Goal: Obtain resource: Obtain resource

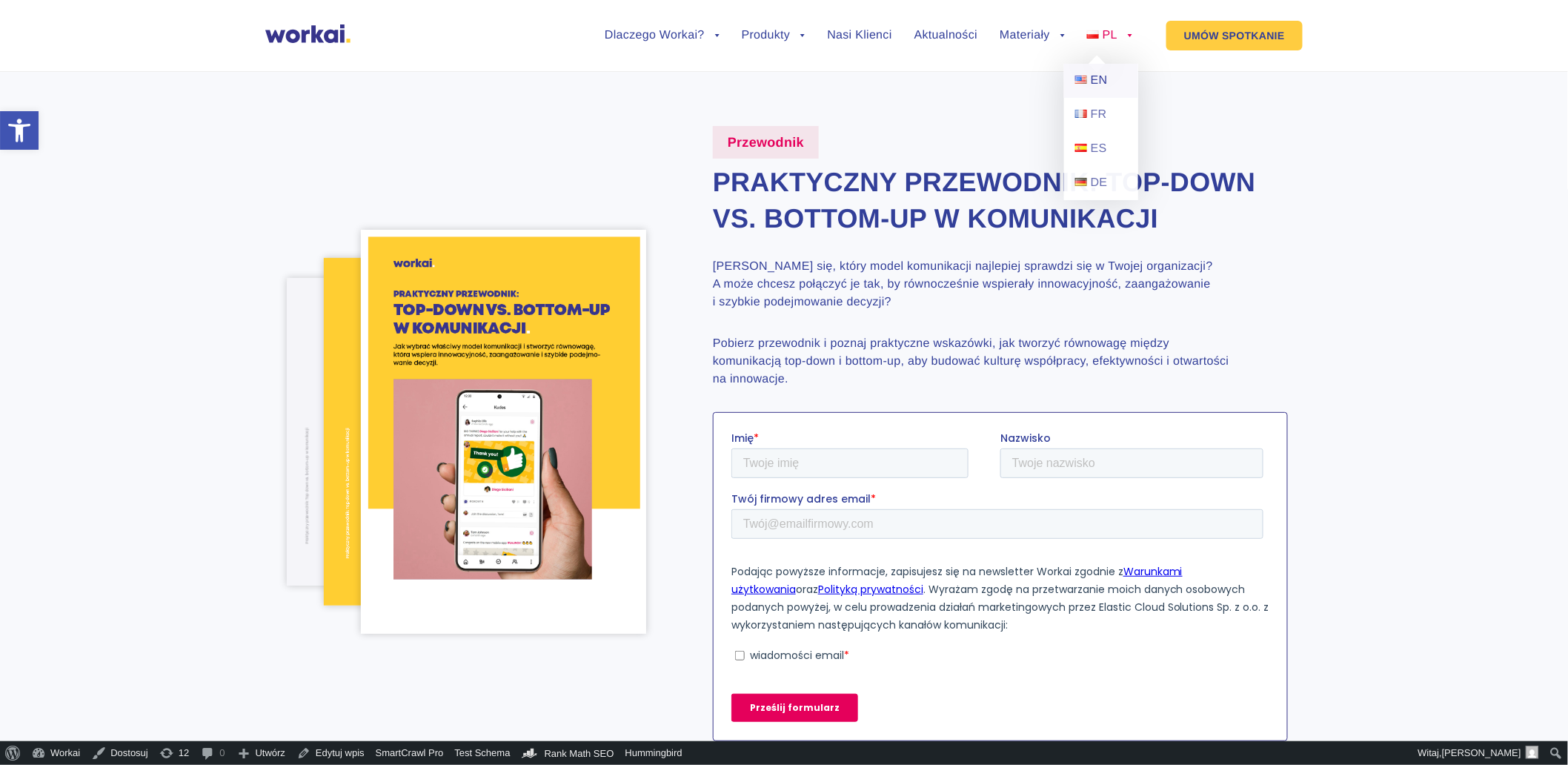
click at [1110, 69] on link "EN" at bounding box center [1101, 81] width 74 height 34
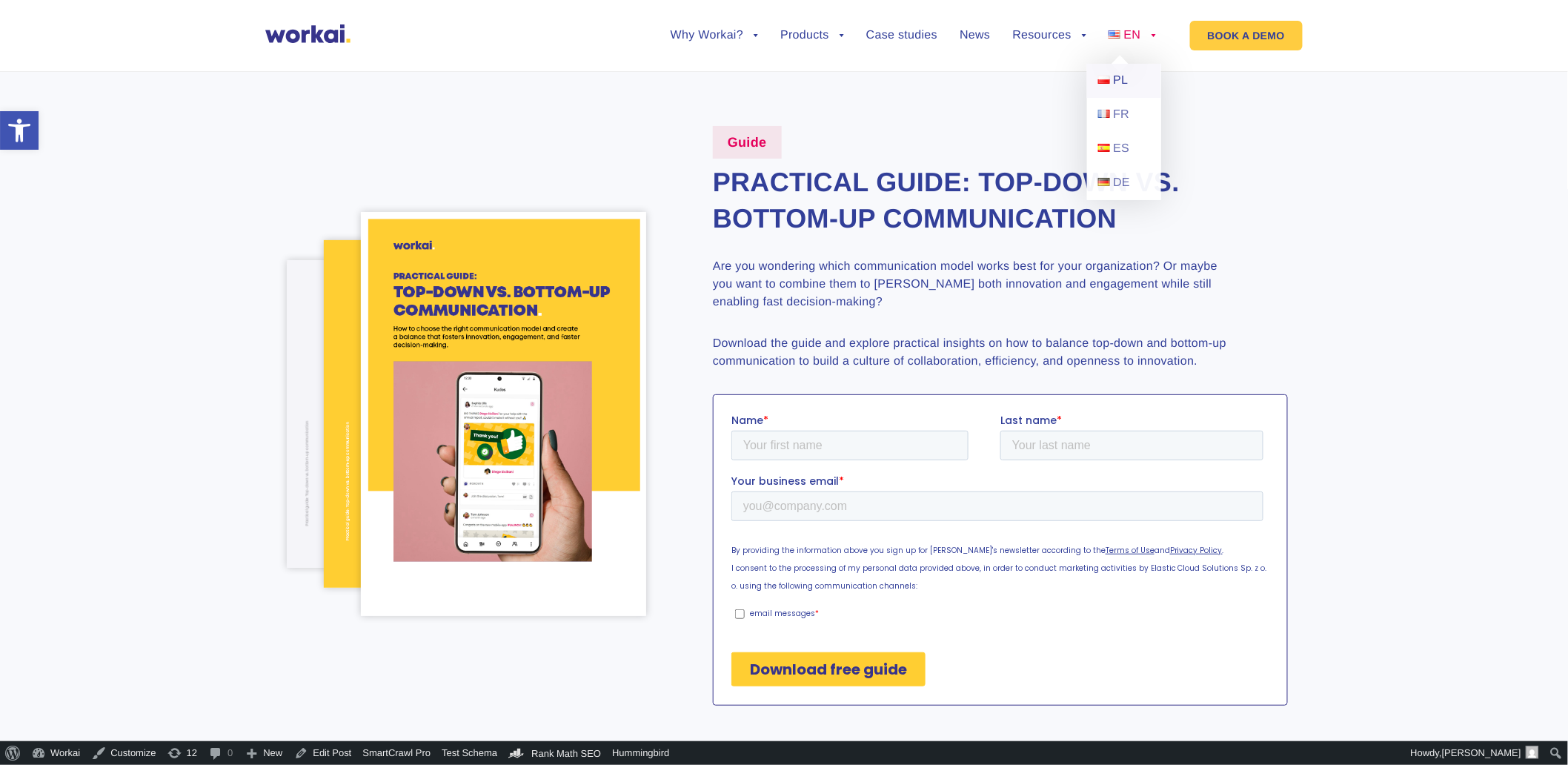
click at [1131, 77] on link "PL" at bounding box center [1124, 81] width 74 height 34
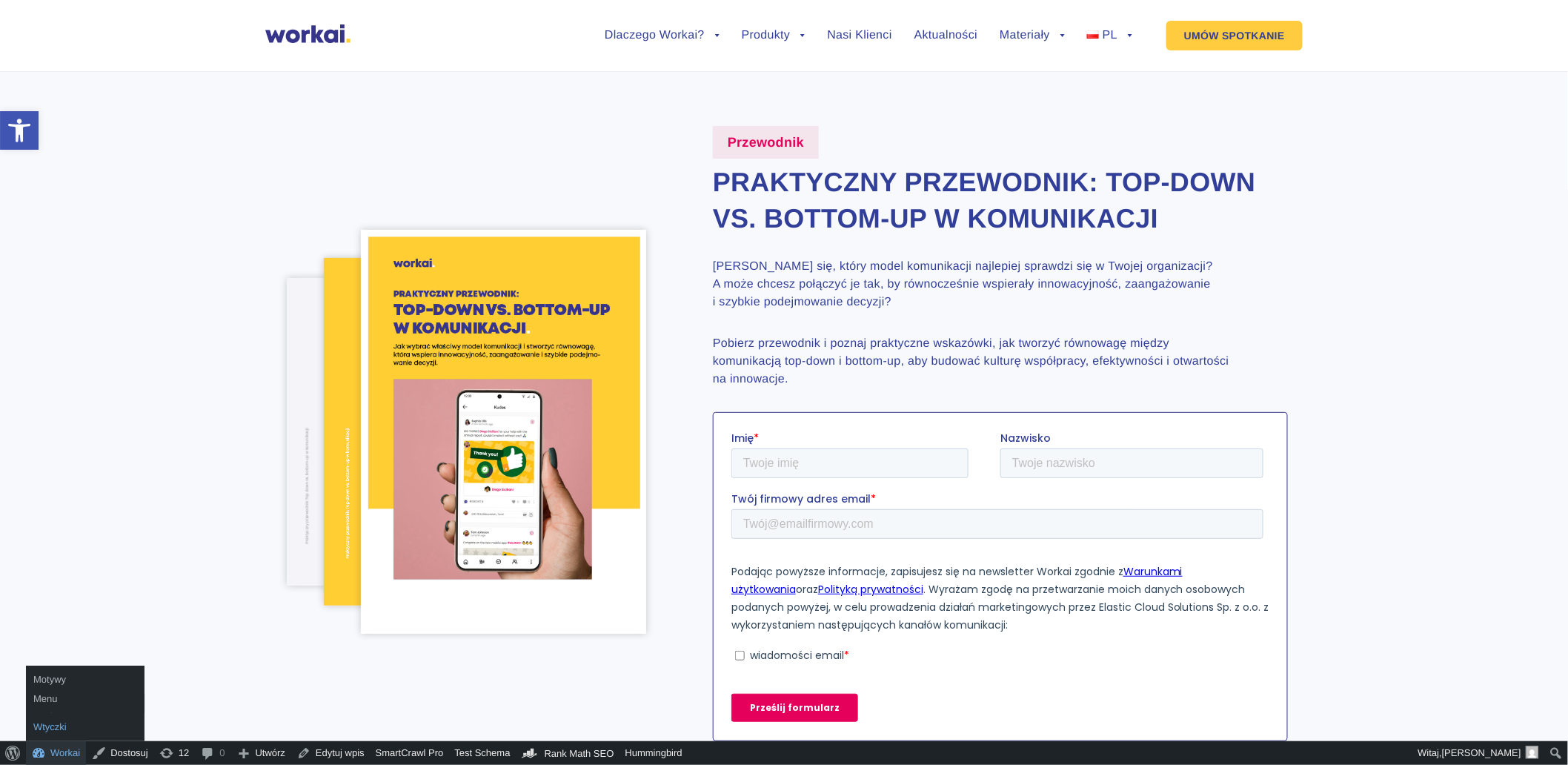
drag, startPoint x: 56, startPoint y: 757, endPoint x: 129, endPoint y: 721, distance: 81.4
click at [56, 757] on link "Workai" at bounding box center [55, 753] width 60 height 24
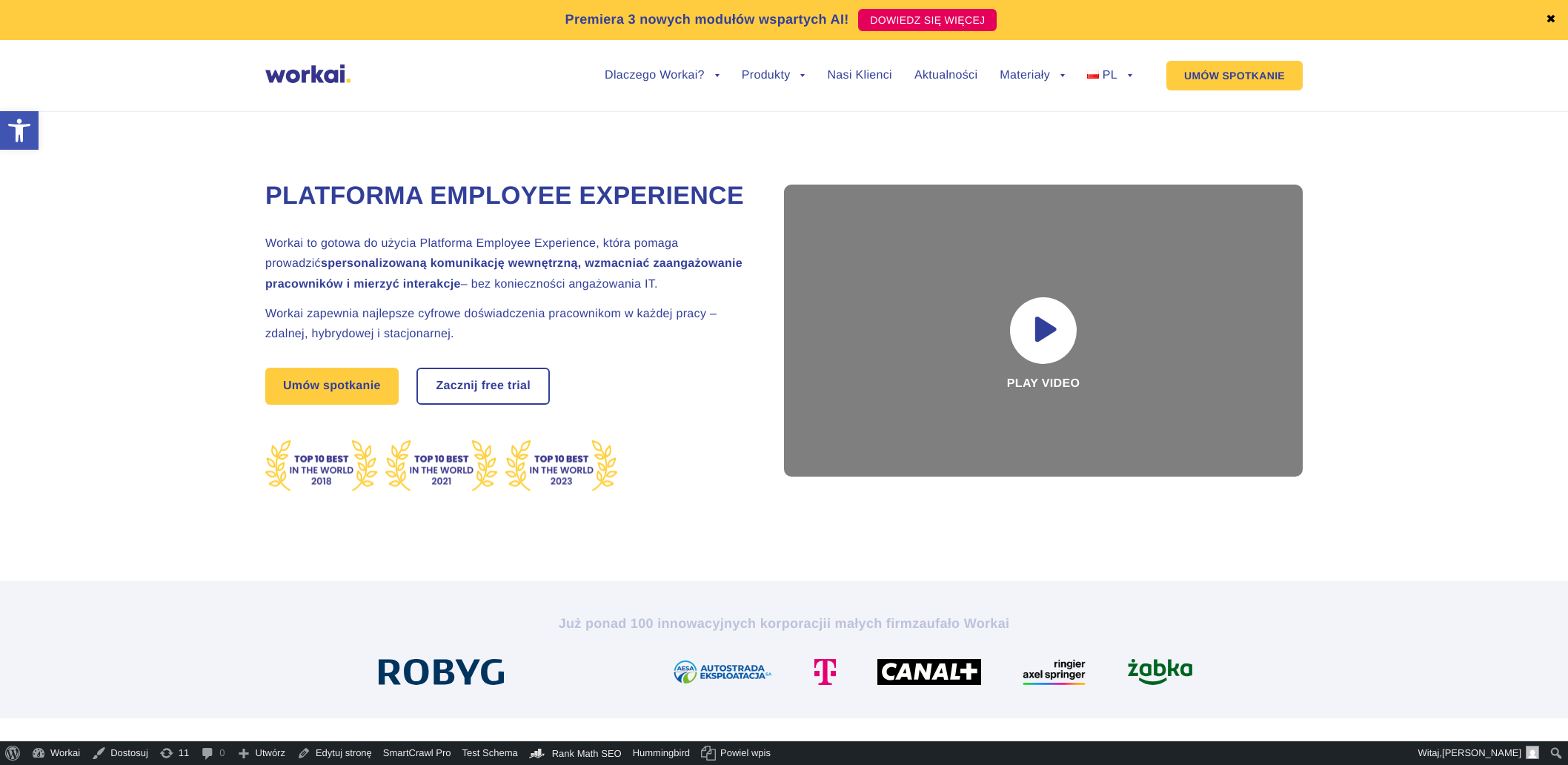
drag, startPoint x: 0, startPoint y: 0, endPoint x: 1119, endPoint y: 153, distance: 1129.4
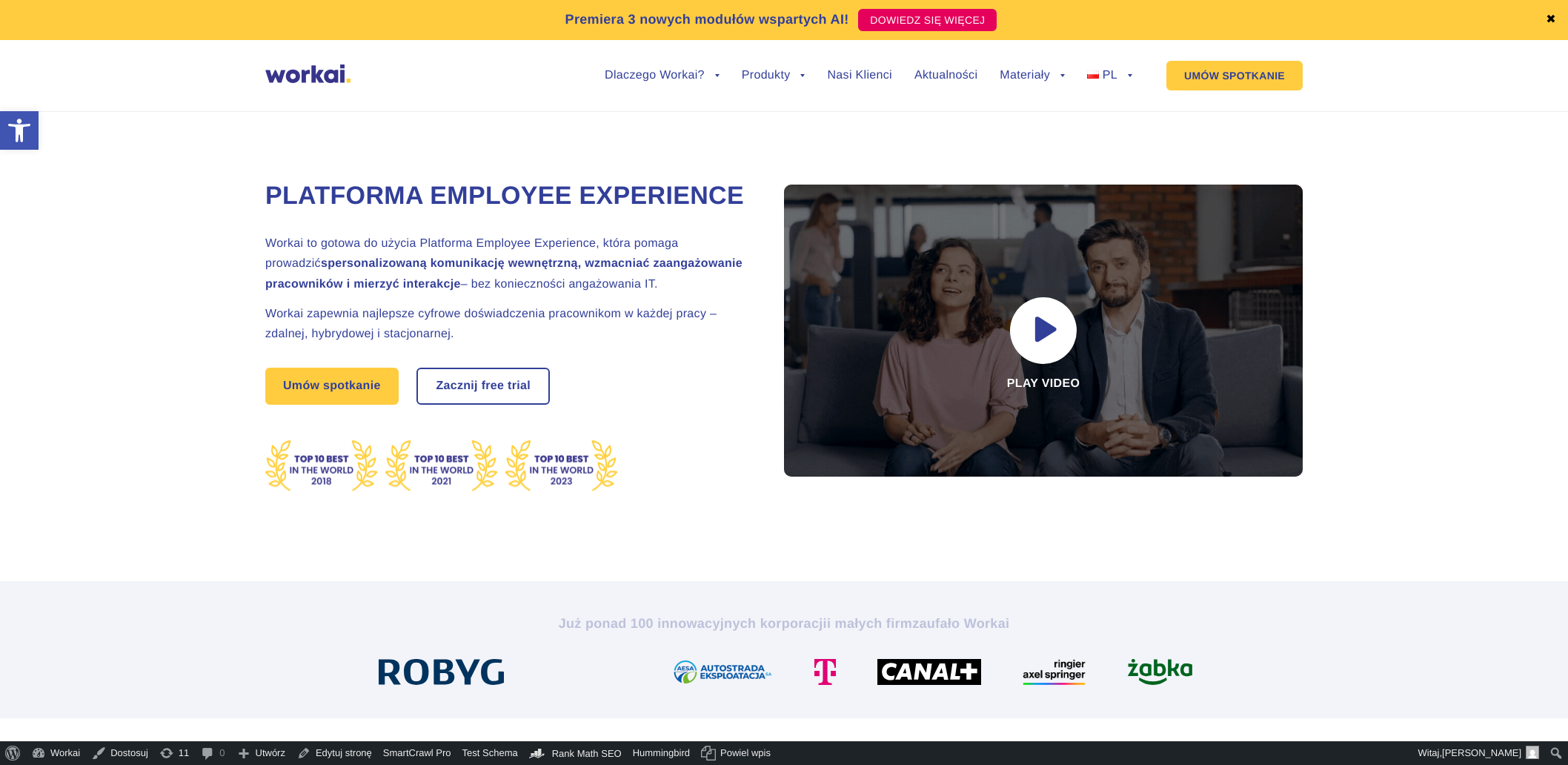
click at [1013, 160] on link "Przewodniki i ebooki" at bounding box center [1028, 177] width 163 height 34
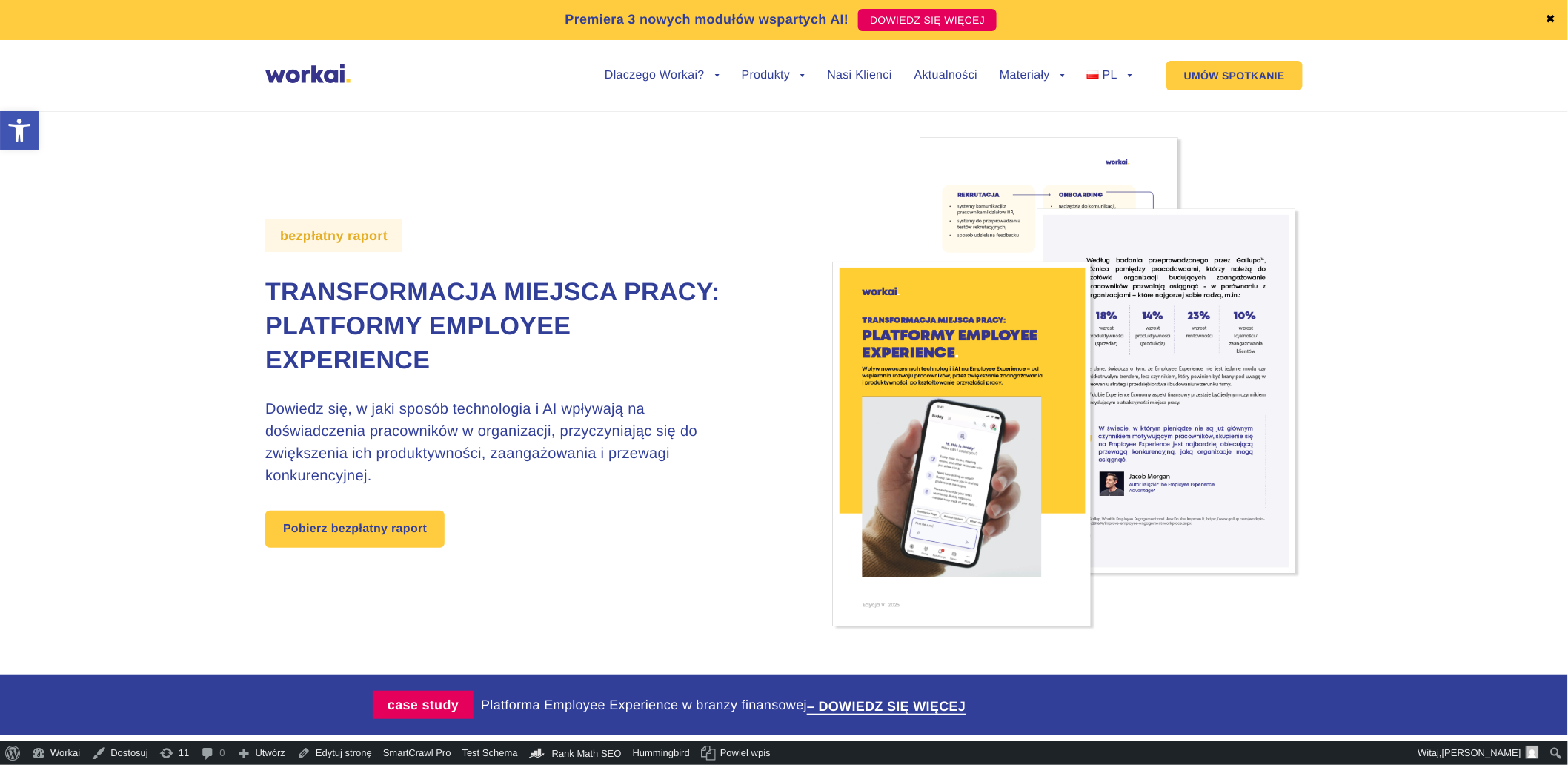
click at [1103, 136] on span "EN" at bounding box center [1099, 142] width 17 height 12
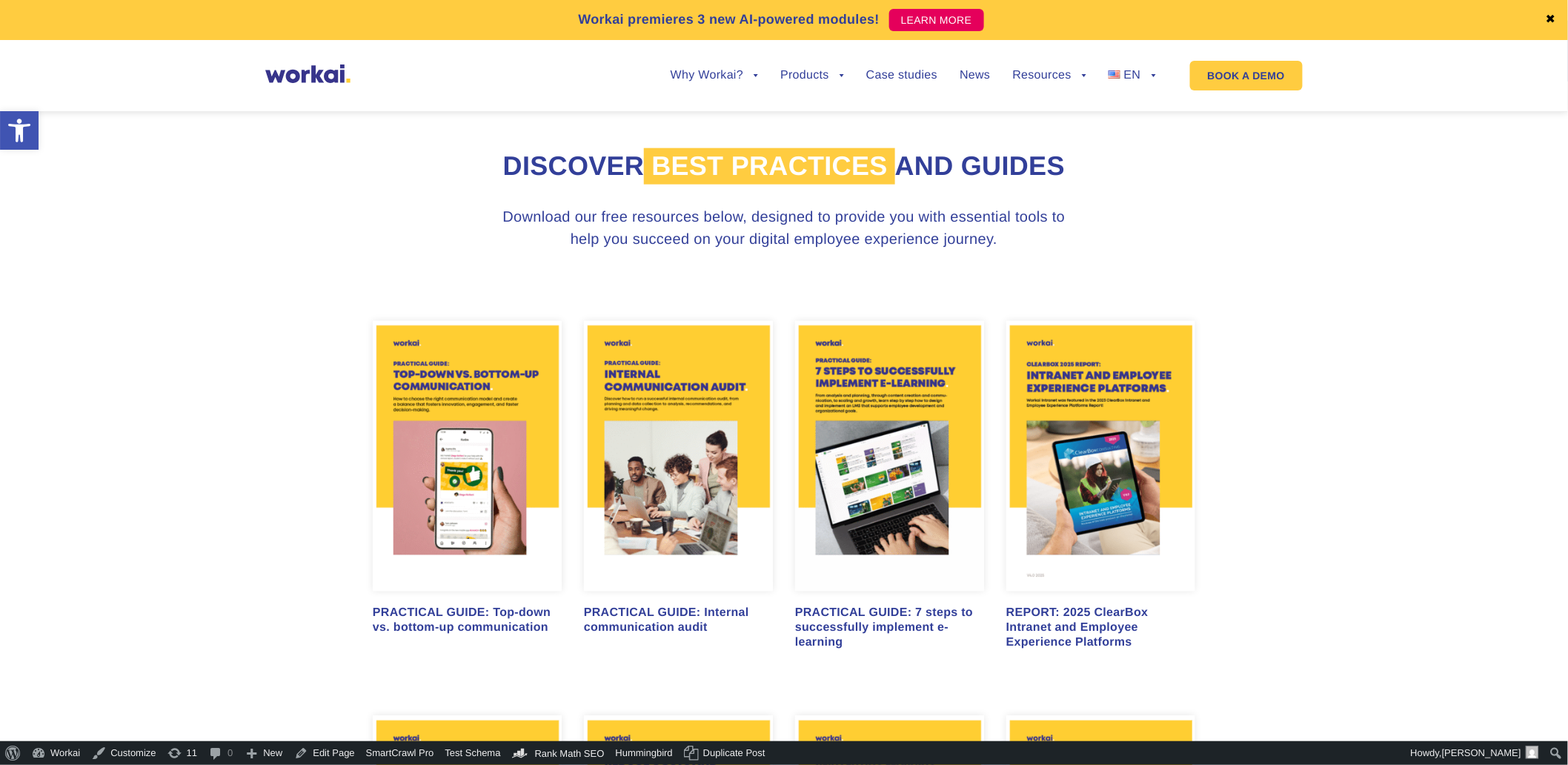
scroll to position [658, 0]
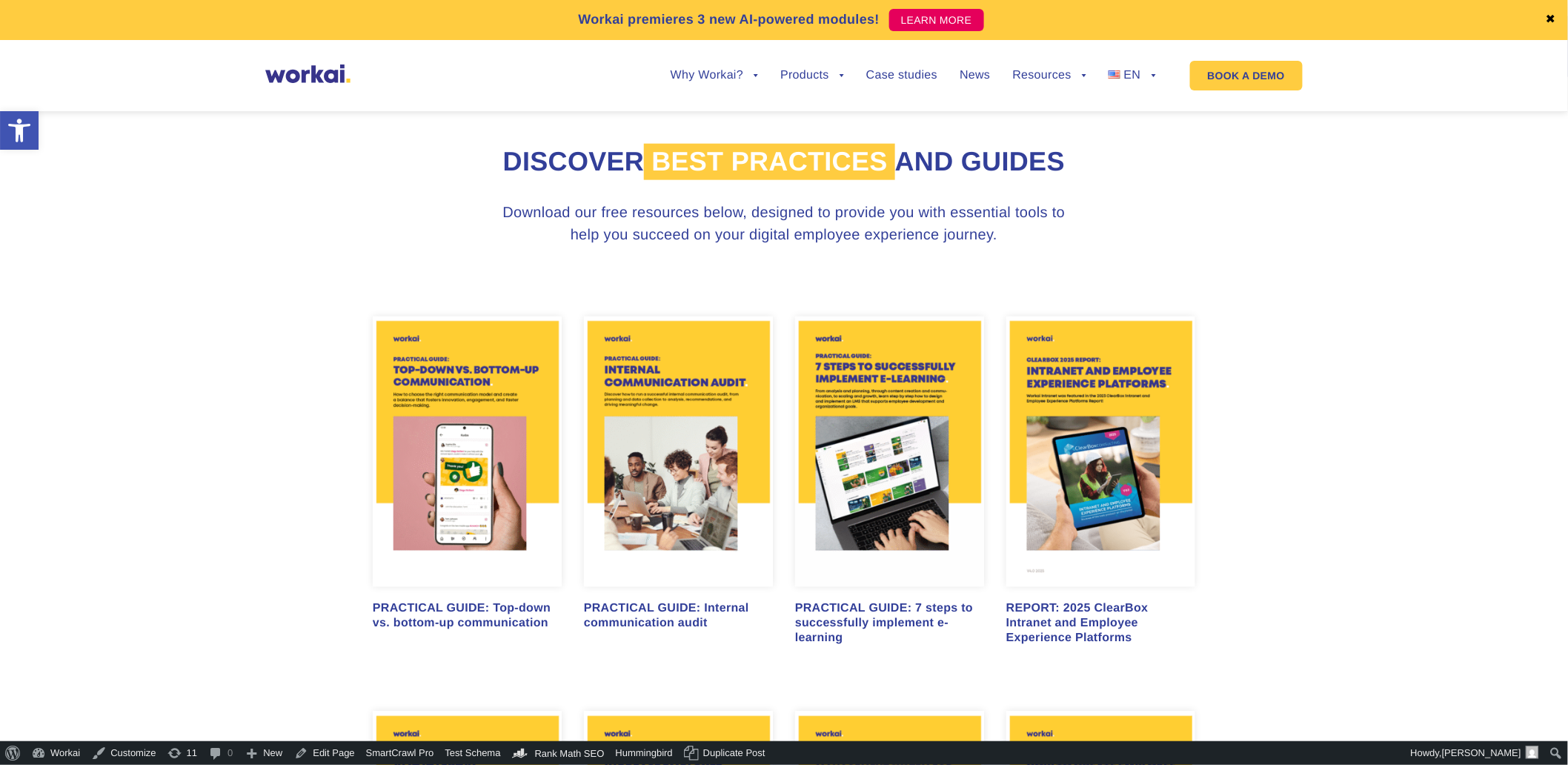
click at [463, 477] on img at bounding box center [467, 452] width 189 height 271
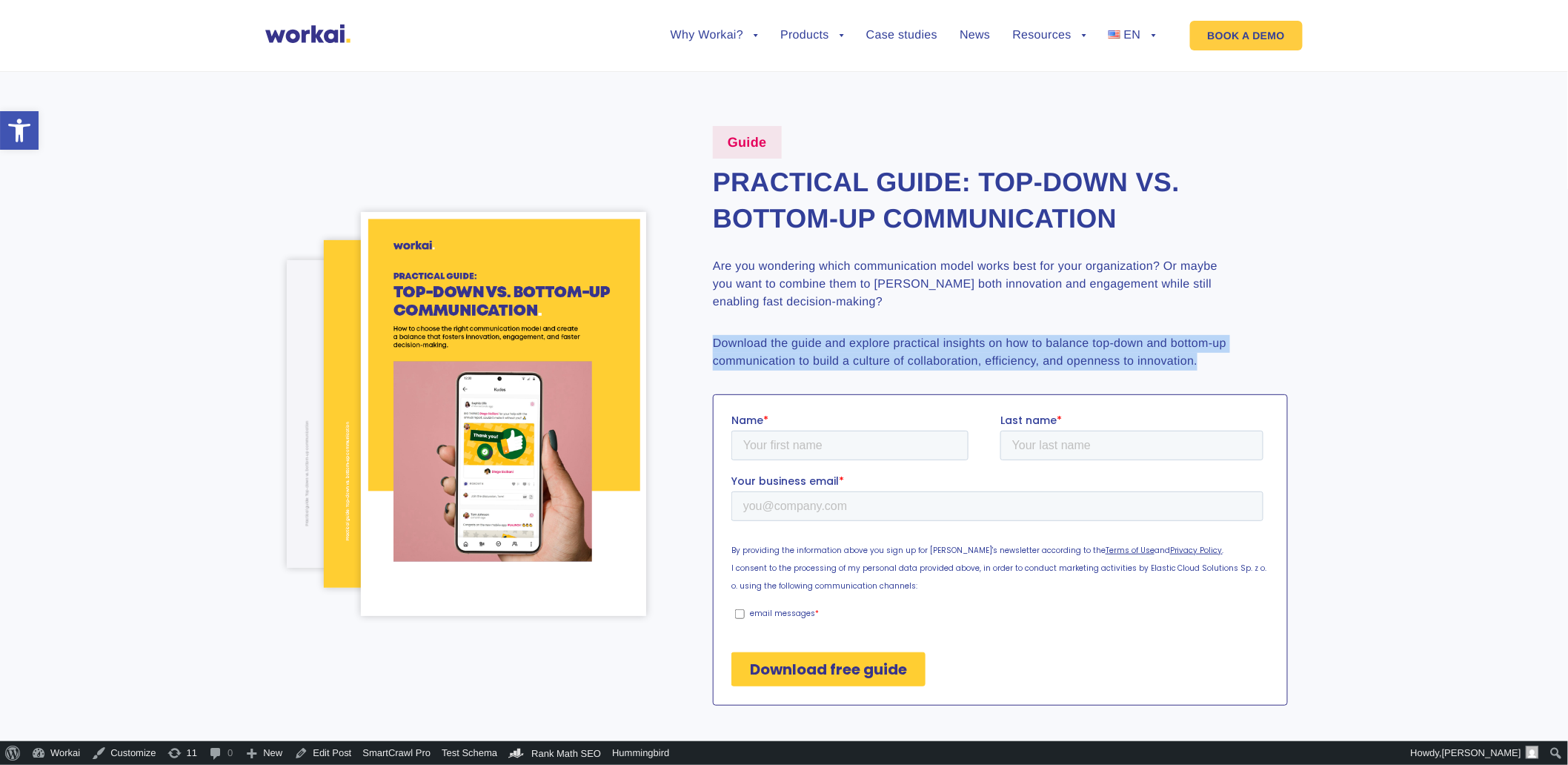
drag, startPoint x: 870, startPoint y: 374, endPoint x: 711, endPoint y: 340, distance: 162.6
click at [711, 340] on div "Guide Practical guide: Top-down vs. bottom-up communication Are you wondering w…" at bounding box center [986, 415] width 605 height 579
copy p "Download the guide and explore practical insights on how to balance top-down an…"
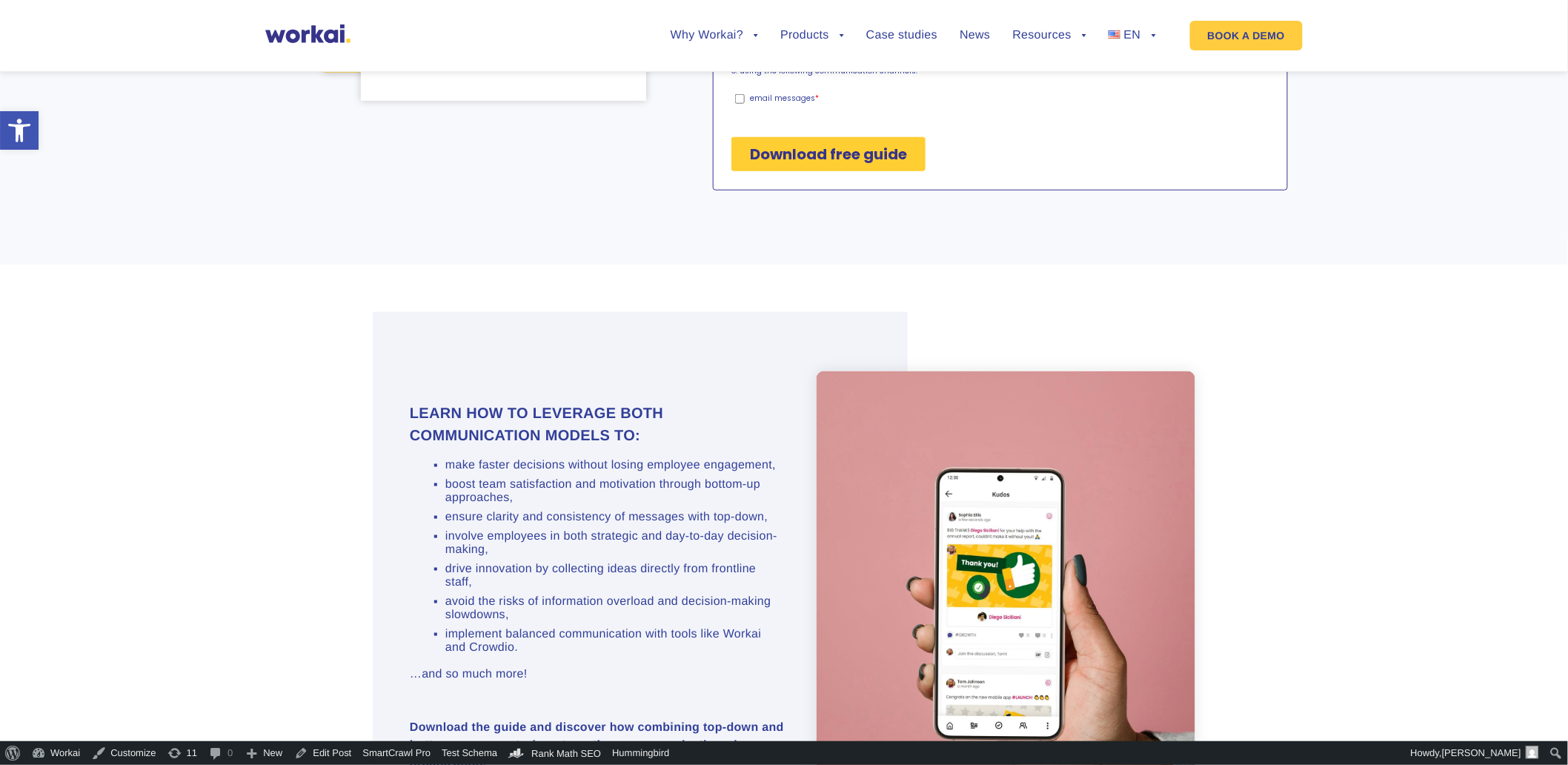
scroll to position [577, 0]
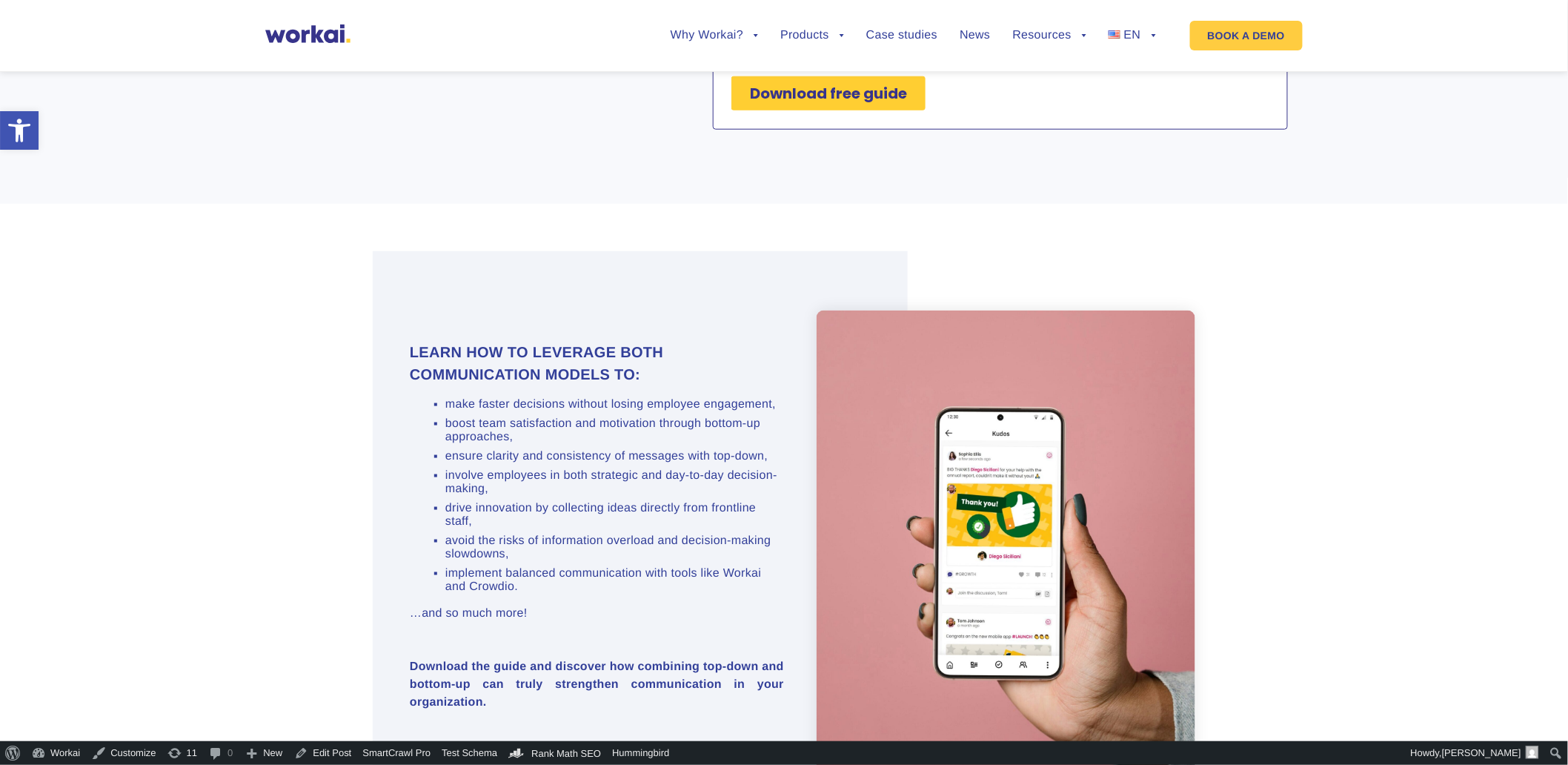
click at [586, 342] on h3 "Learn how to leverage both communication models to:" at bounding box center [597, 363] width 375 height 45
drag, startPoint x: 649, startPoint y: 355, endPoint x: 398, endPoint y: 343, distance: 251.3
click at [398, 343] on div "Learn how to leverage both communication models to: make faster decisions witho…" at bounding box center [578, 544] width 412 height 406
copy h3 "Learn how to leverage both communication models to:"
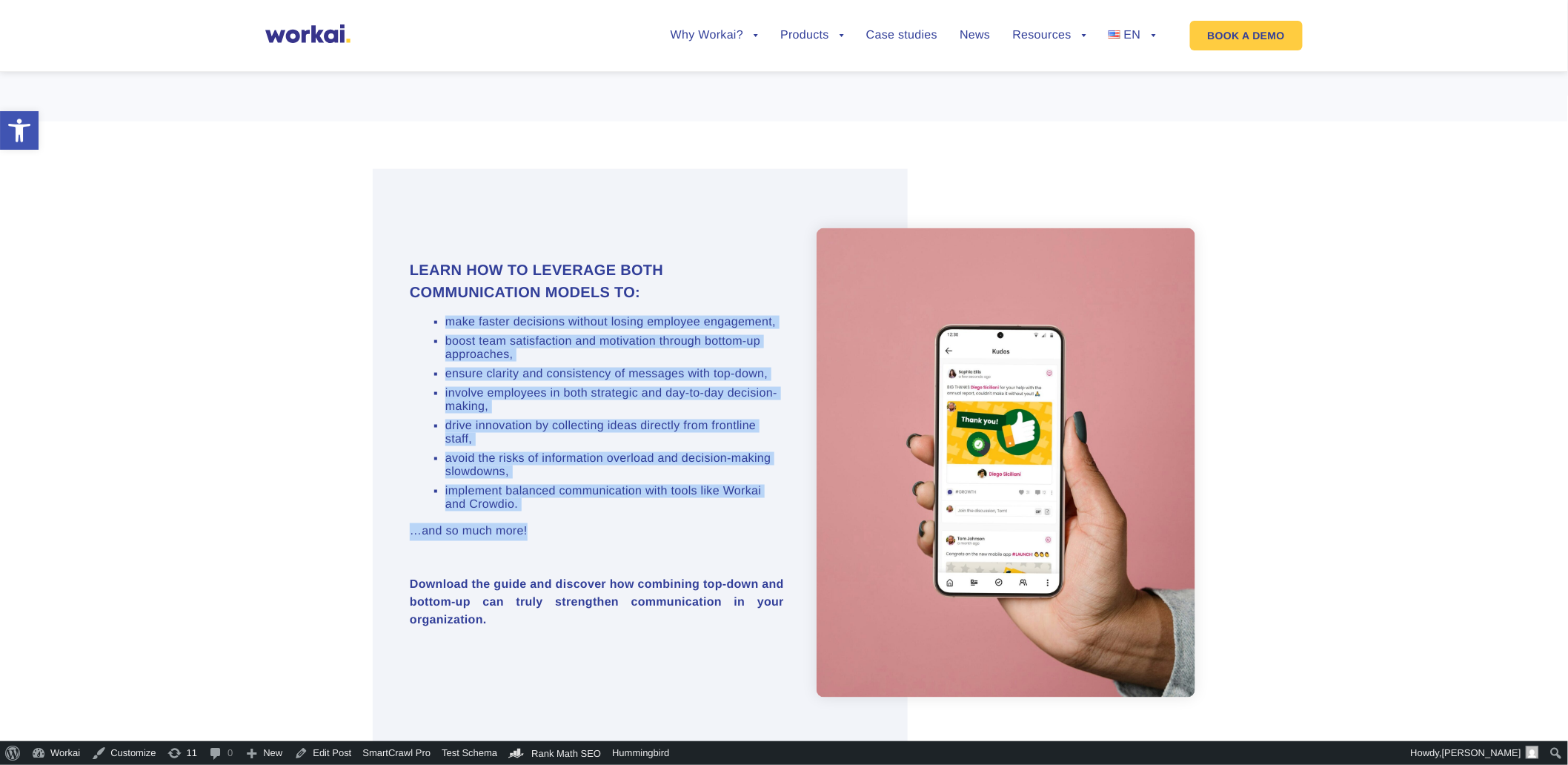
drag, startPoint x: 552, startPoint y: 591, endPoint x: 412, endPoint y: 313, distance: 311.3
click at [412, 313] on div "Learn how to leverage both communication models to: make faster decisions witho…" at bounding box center [578, 462] width 412 height 406
copy div "make faster decisions without losing employee engagement, boost team satisfacti…"
click at [586, 329] on li "make faster decisions without losing employee engagement," at bounding box center [614, 323] width 339 height 13
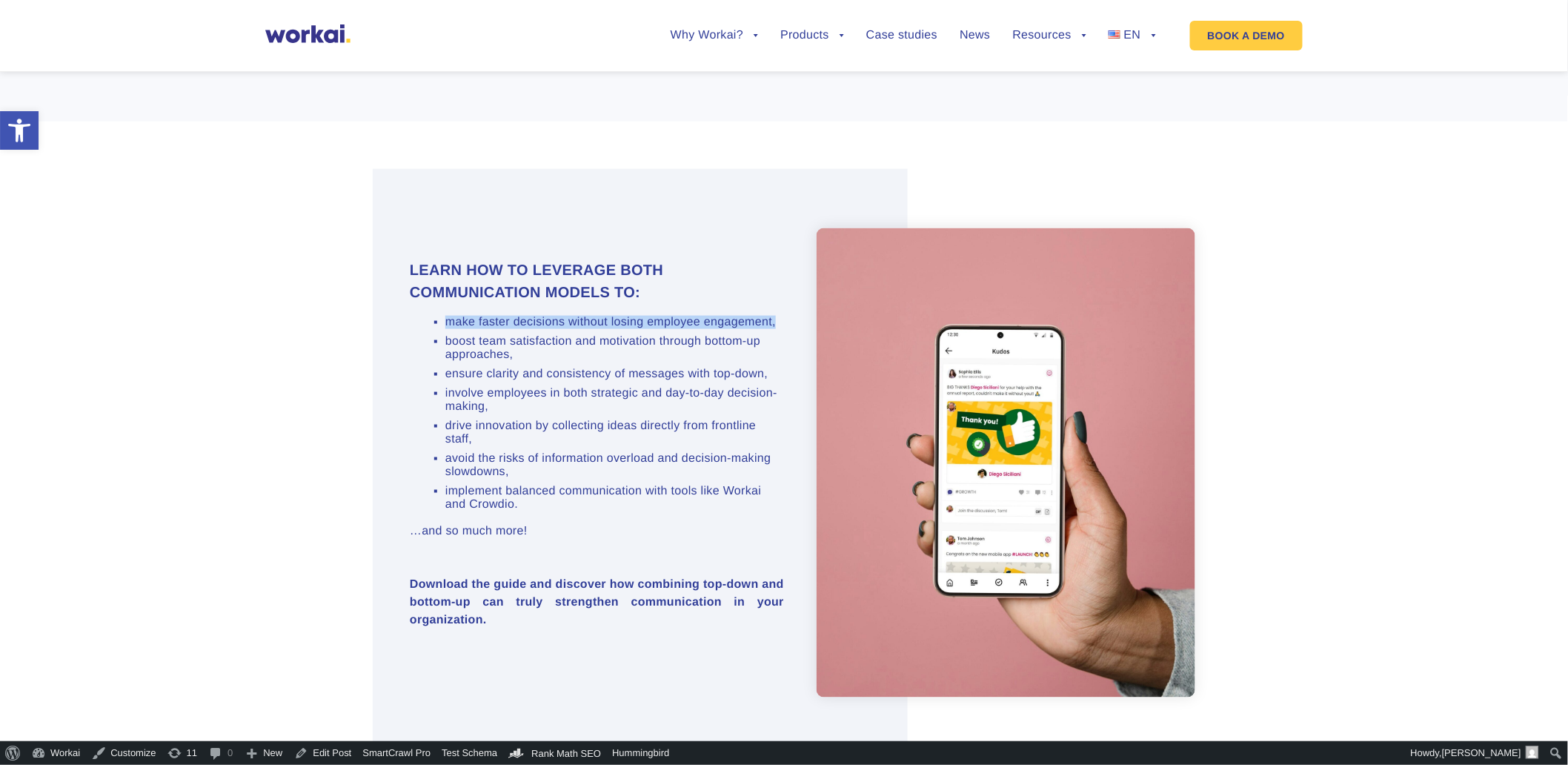
drag, startPoint x: 551, startPoint y: 328, endPoint x: 450, endPoint y: 311, distance: 102.4
click at [450, 316] on li "make faster decisions without losing employee engagement," at bounding box center [614, 323] width 339 height 13
copy li "make faster decisions without losing employee engagement,"
click at [573, 362] on li "boost team satisfaction and motivation through bottom-up approaches," at bounding box center [614, 348] width 339 height 27
drag, startPoint x: 616, startPoint y: 367, endPoint x: 441, endPoint y: 346, distance: 176.3
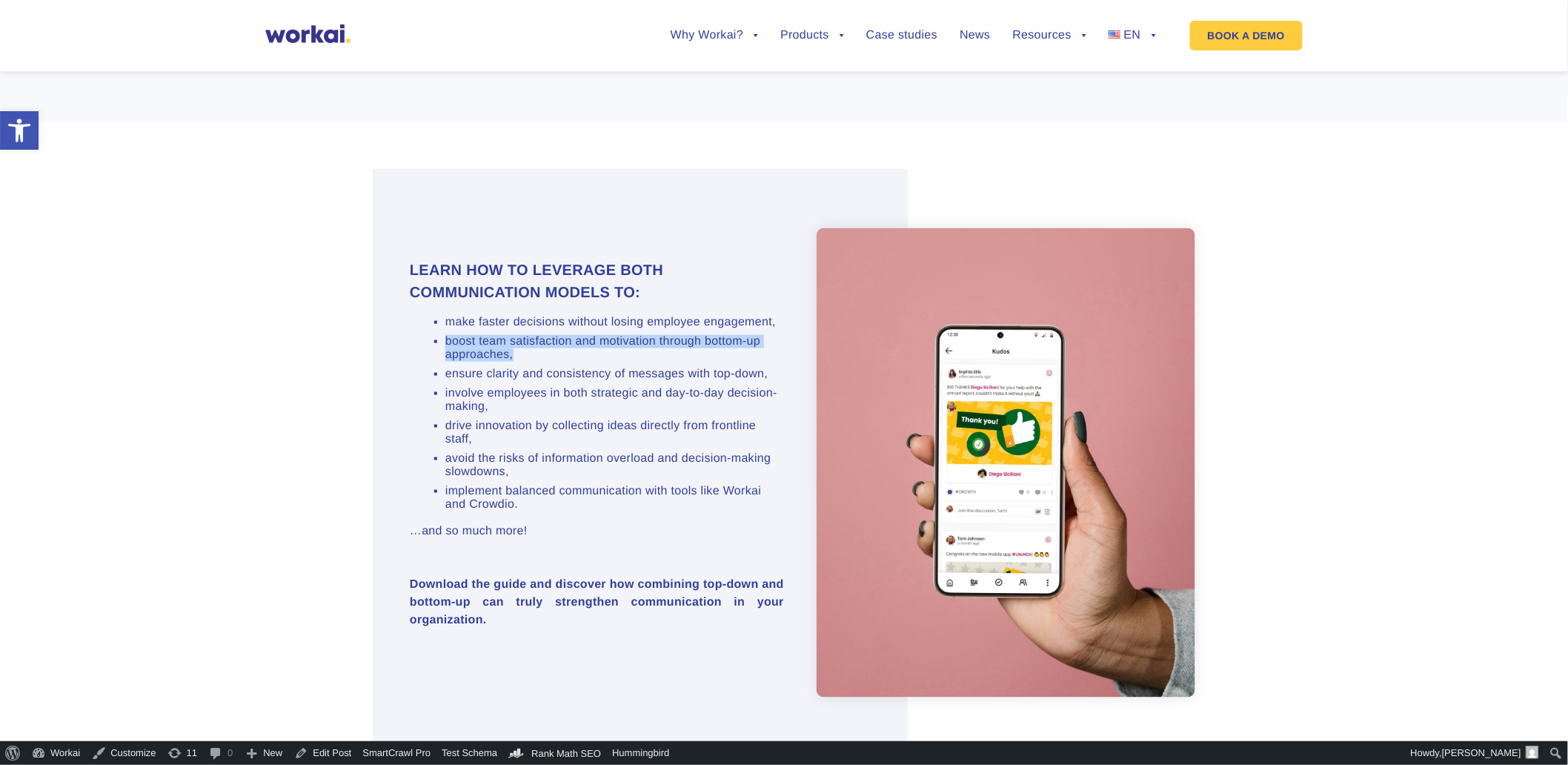
click at [441, 346] on ul "make faster decisions without losing employee engagement, boost team satisfacti…" at bounding box center [606, 414] width 357 height 196
copy li "boost team satisfaction and motivation through bottom-up approaches,"
click at [535, 344] on li "boost team satisfaction and motivation through bottom-up approaches," at bounding box center [614, 348] width 339 height 27
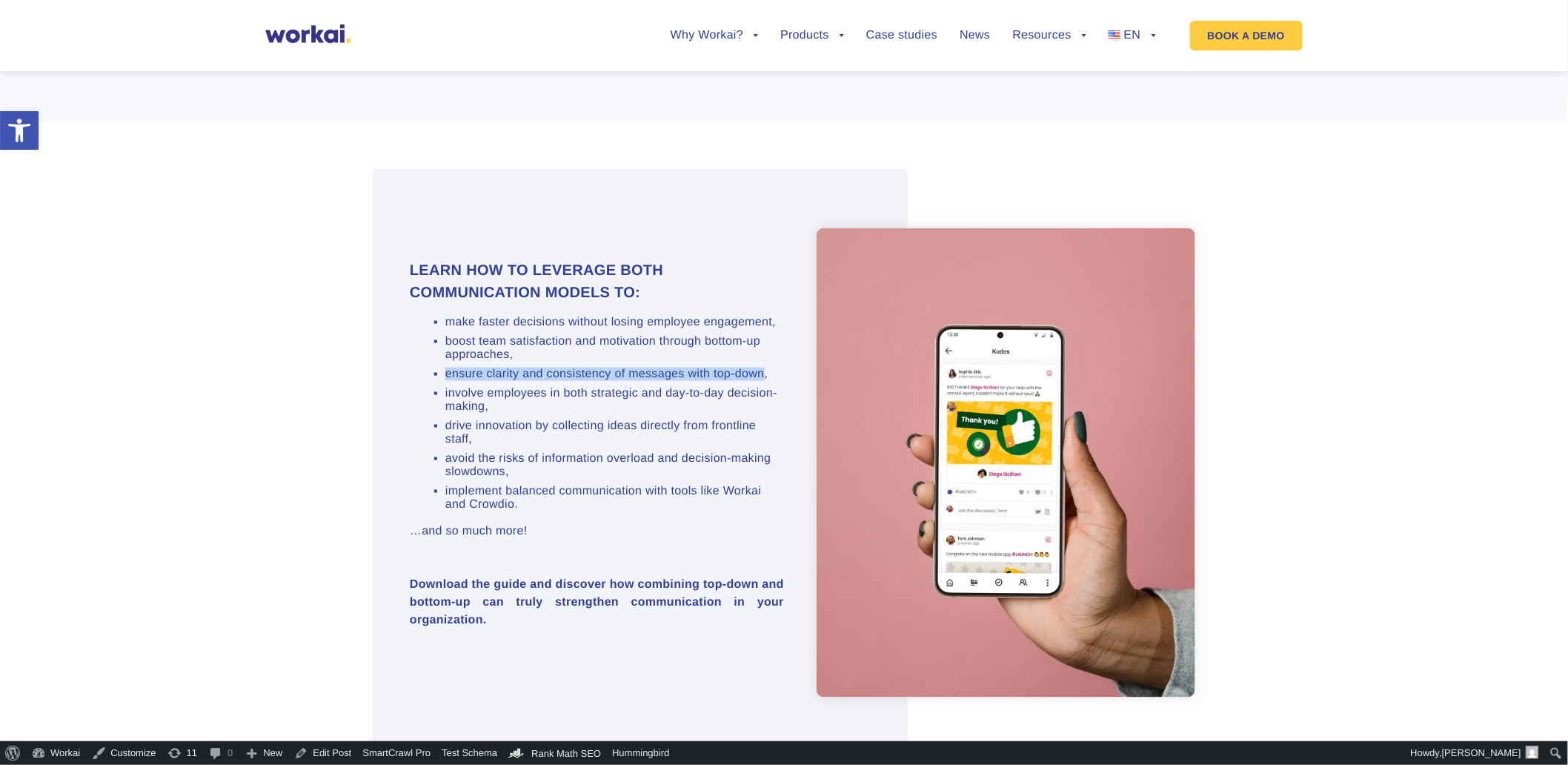
drag, startPoint x: 478, startPoint y: 410, endPoint x: 446, endPoint y: 393, distance: 36.2
click at [446, 382] on li "ensure clarity and consistency of messages with top-down," at bounding box center [614, 375] width 339 height 13
copy li "ensure clarity and consistency of messages with top-down"
click at [584, 414] on li "involve employees in both strategic and day-to-day decision-making," at bounding box center [614, 401] width 339 height 27
drag, startPoint x: 552, startPoint y: 450, endPoint x: 446, endPoint y: 435, distance: 107.1
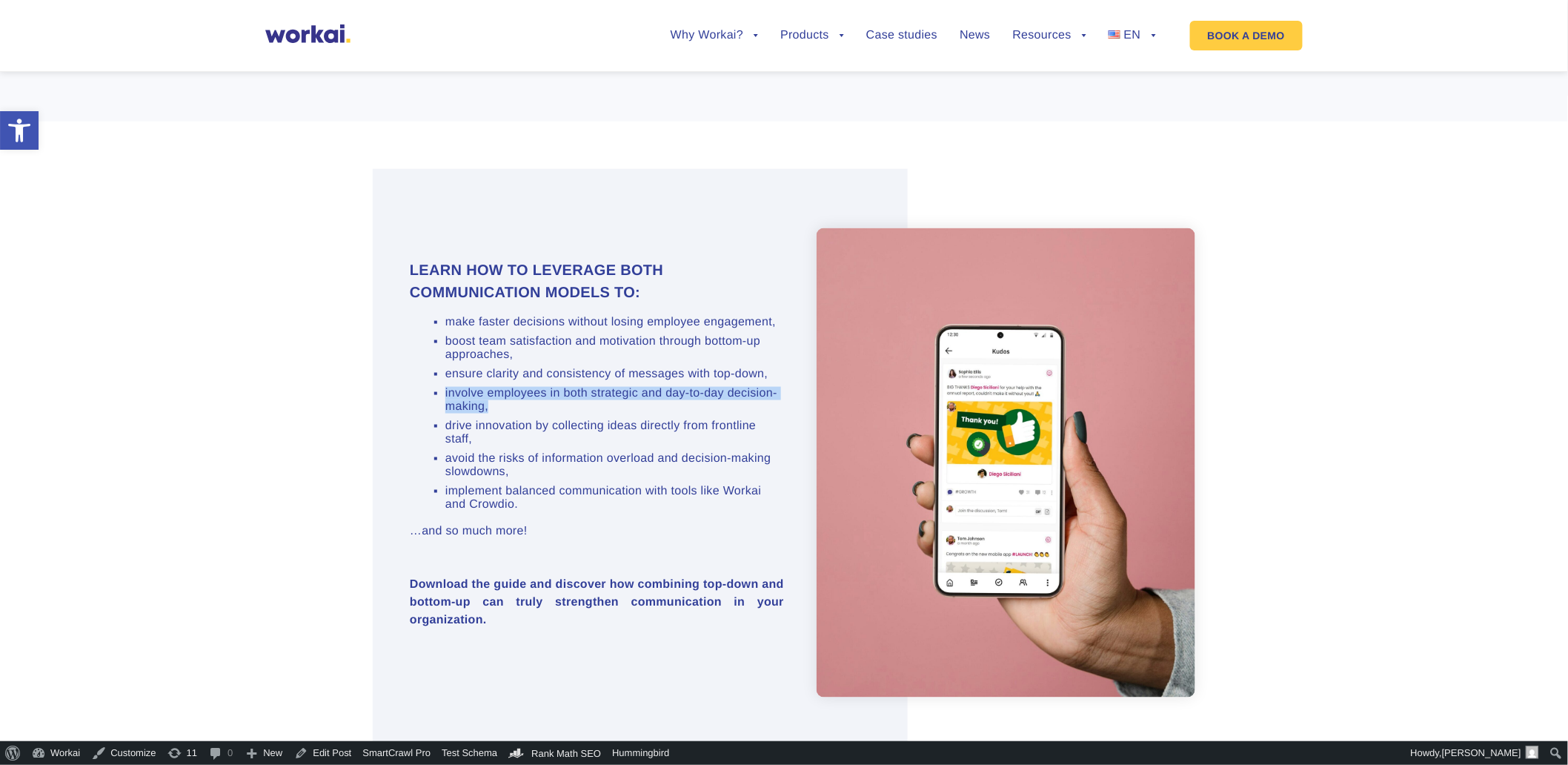
click at [446, 414] on li "involve employees in both strategic and day-to-day decision-making," at bounding box center [614, 401] width 339 height 27
copy li "involve employees in both strategic and day-to-day decision-making,"
click at [513, 446] on li "drive innovation by collecting ideas directly from frontline staff," at bounding box center [614, 433] width 339 height 27
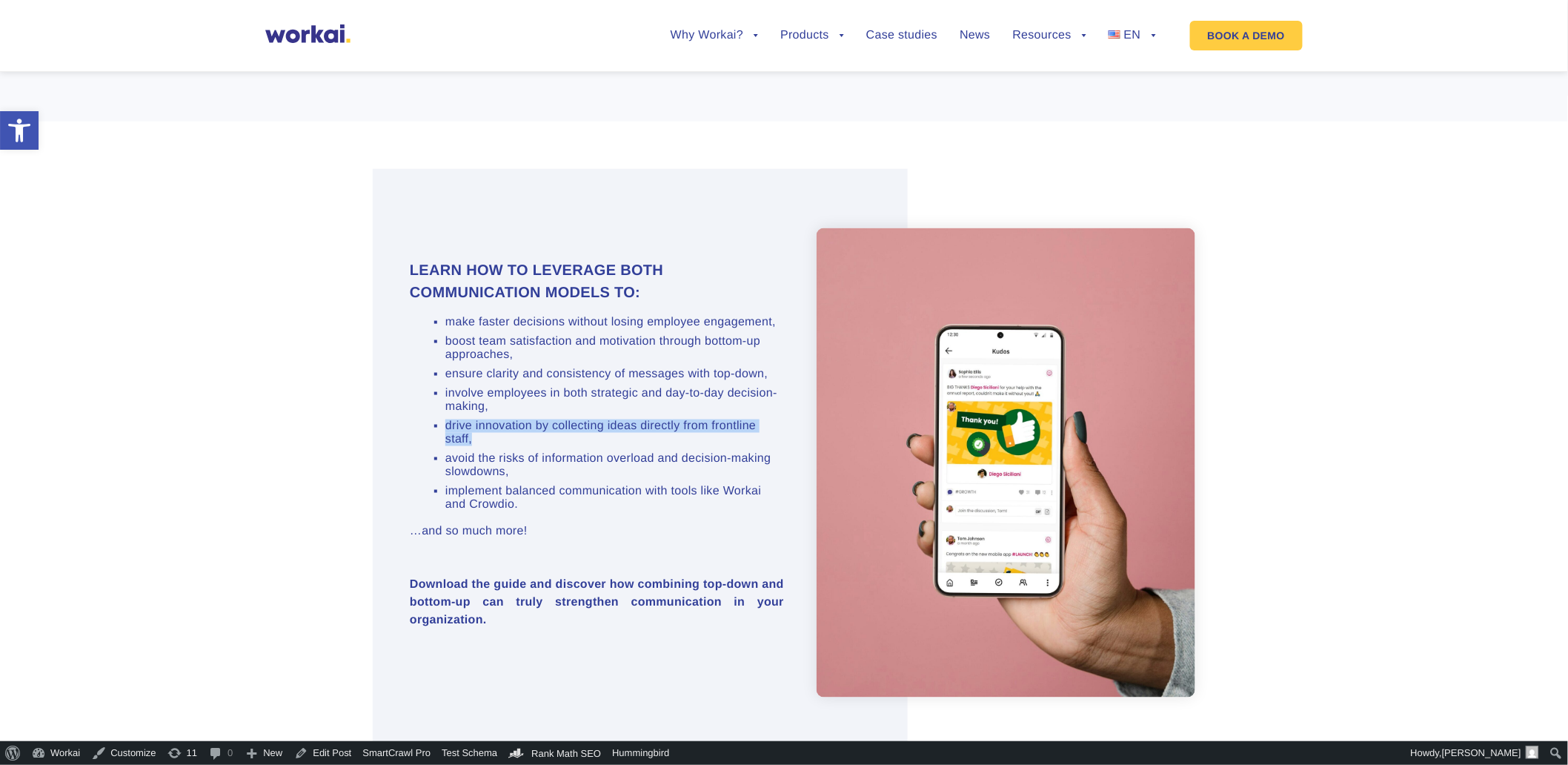
drag, startPoint x: 530, startPoint y: 485, endPoint x: 446, endPoint y: 471, distance: 85.2
click at [446, 446] on li "drive innovation by collecting ideas directly from frontline staff," at bounding box center [614, 433] width 339 height 27
copy li "drive innovation by collecting ideas directly from frontline staff,"
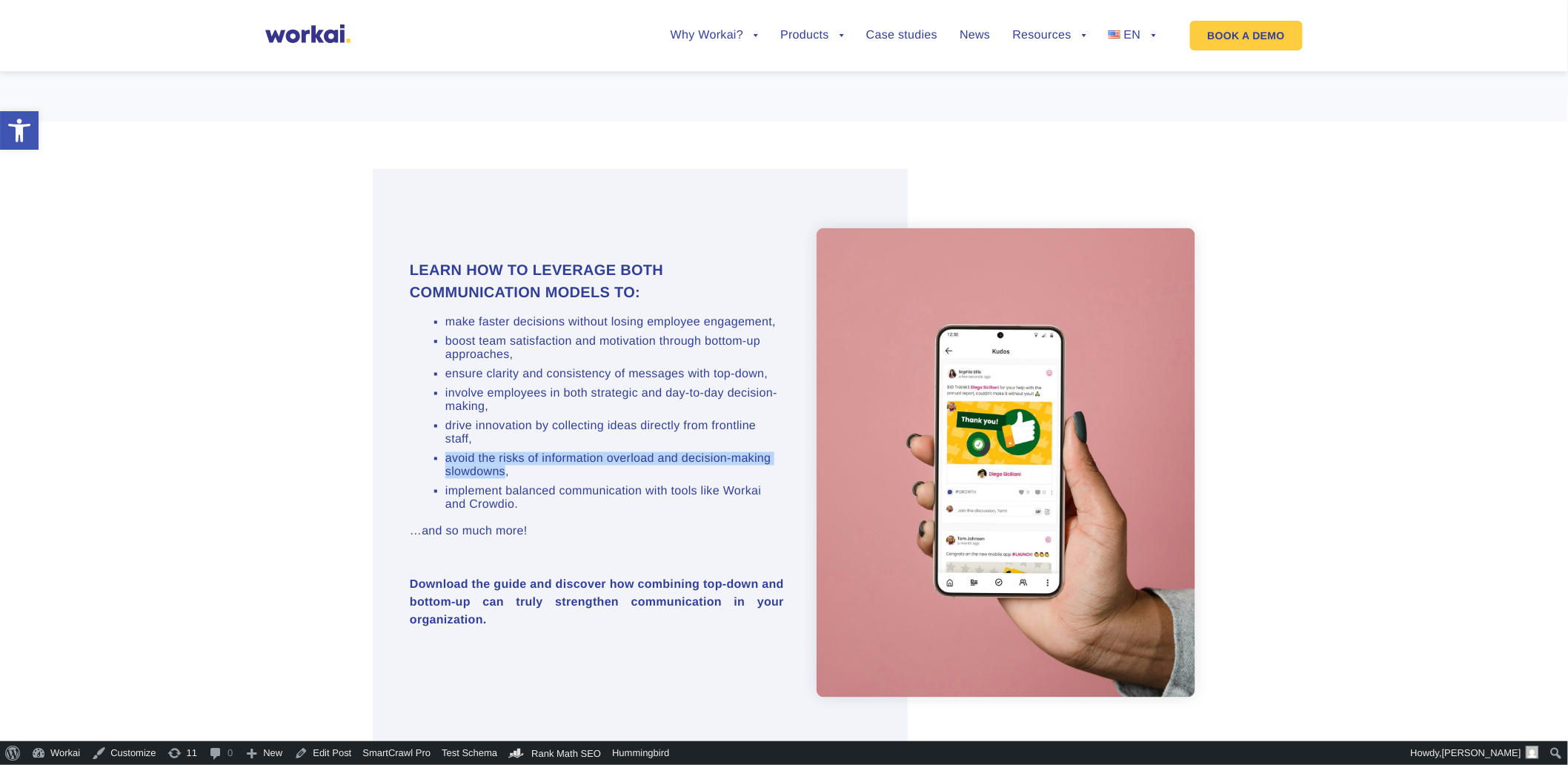
drag, startPoint x: 564, startPoint y: 526, endPoint x: 445, endPoint y: 513, distance: 119.7
click at [445, 479] on li "avoid the risks of information overload and decision-making slowdowns," at bounding box center [614, 465] width 339 height 27
copy li "avoid the risks of information overload and decision-making slowdowns"
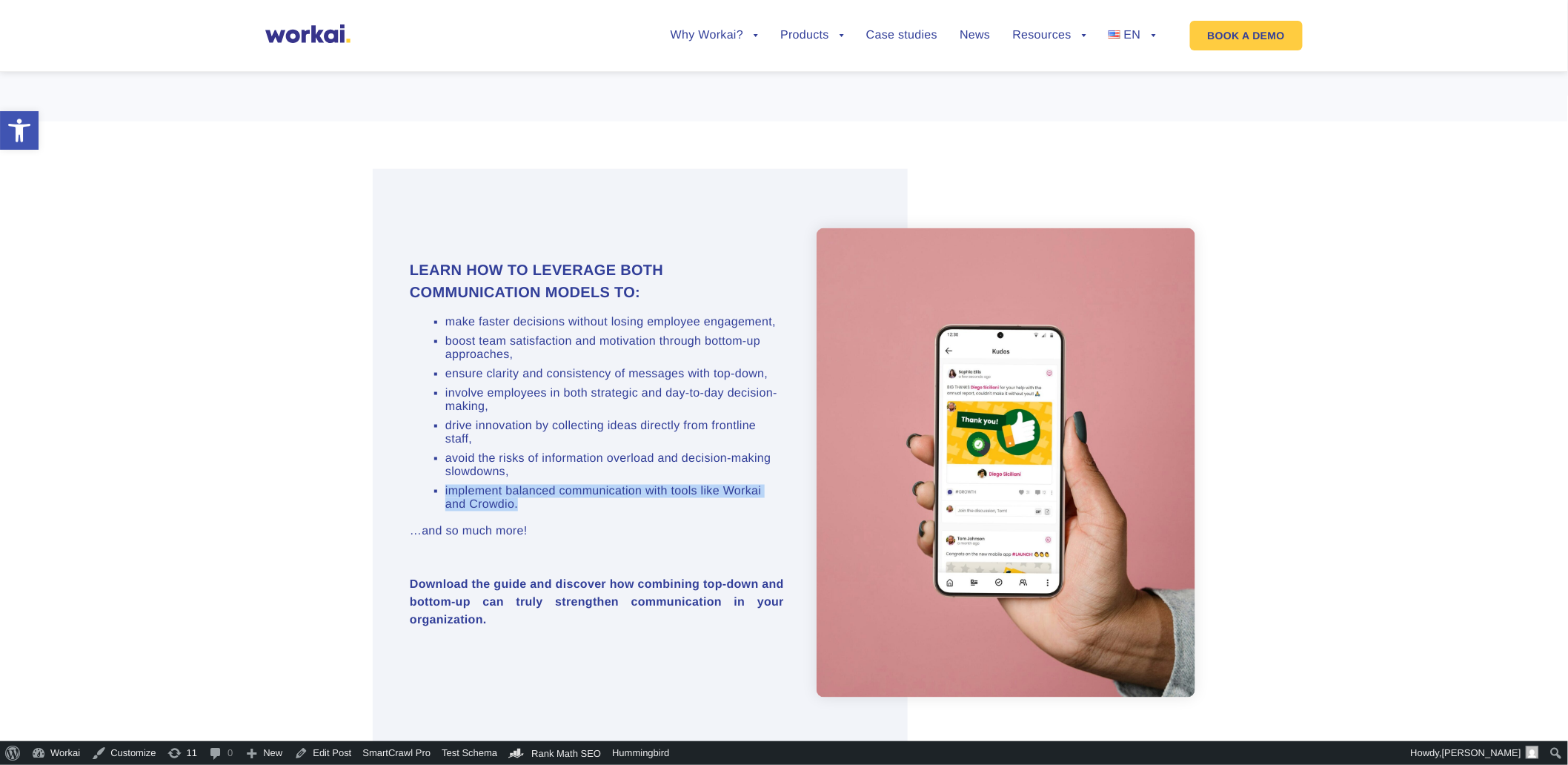
drag, startPoint x: 571, startPoint y: 570, endPoint x: 418, endPoint y: 551, distance: 154.2
click at [418, 512] on ul "make faster decisions without losing employee engagement, boost team satisfacti…" at bounding box center [597, 414] width 375 height 196
copy li "implement balanced communication with tools like Workai and Crowdio."
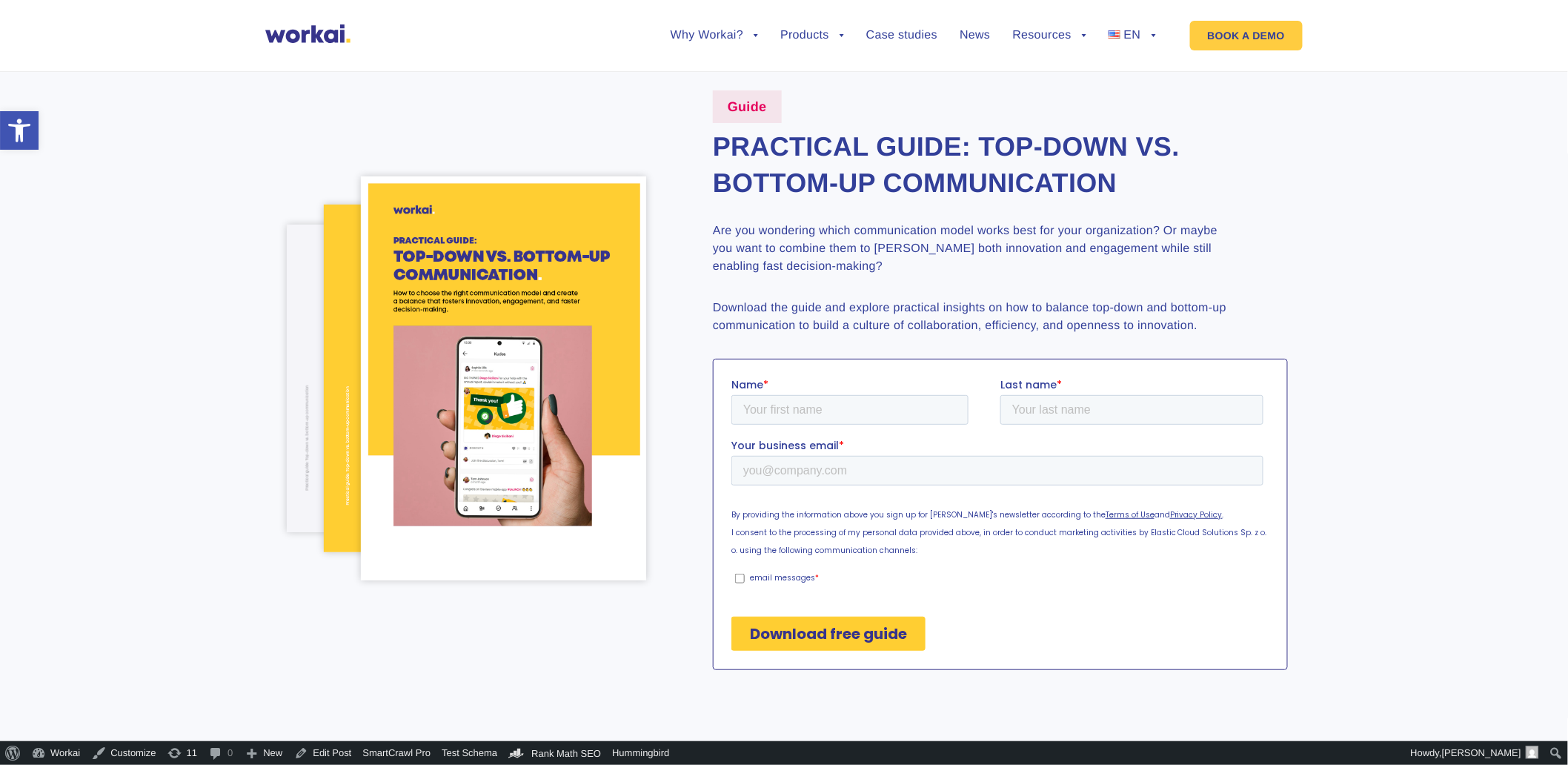
scroll to position [0, 0]
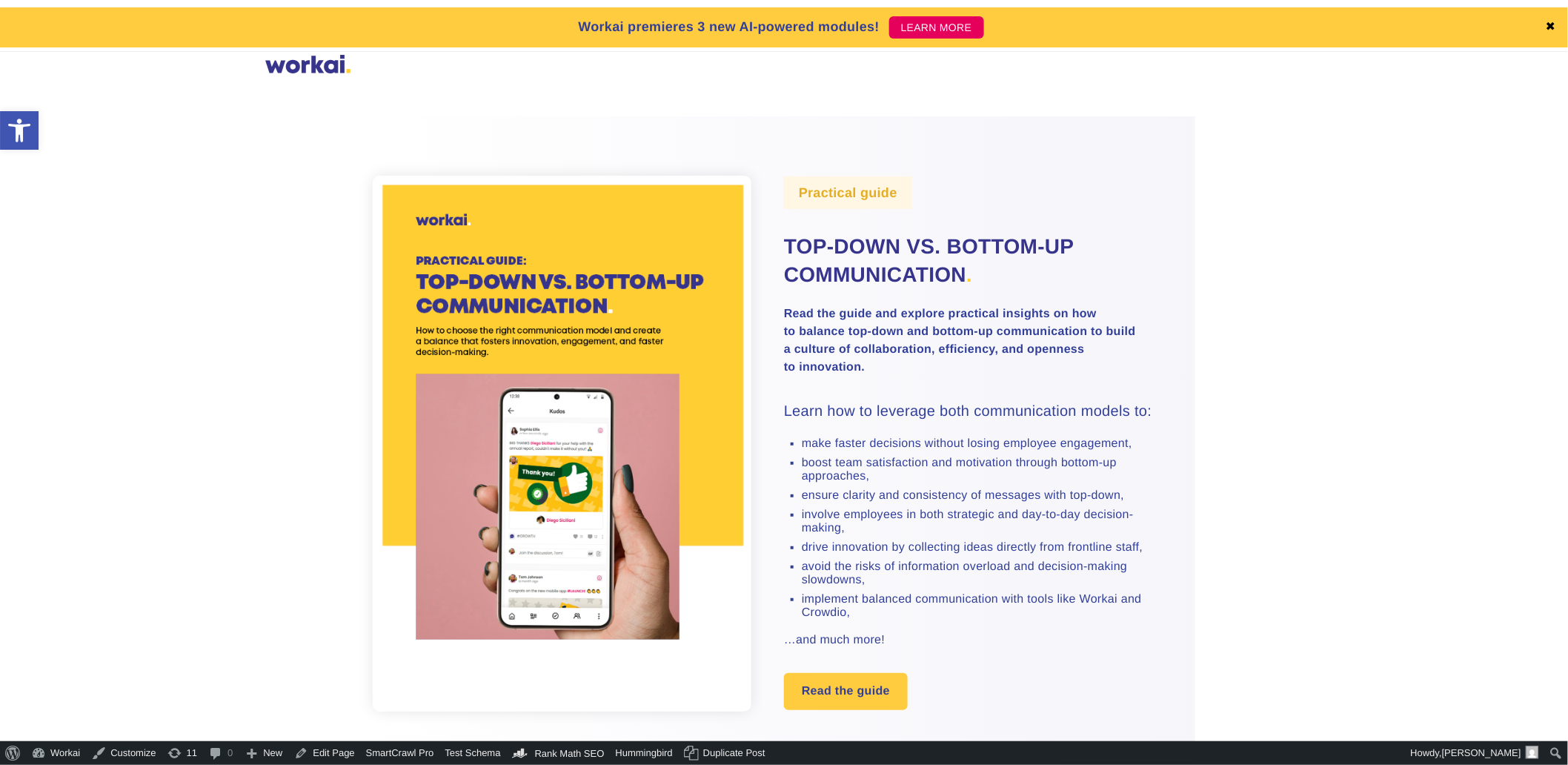
scroll to position [412, 0]
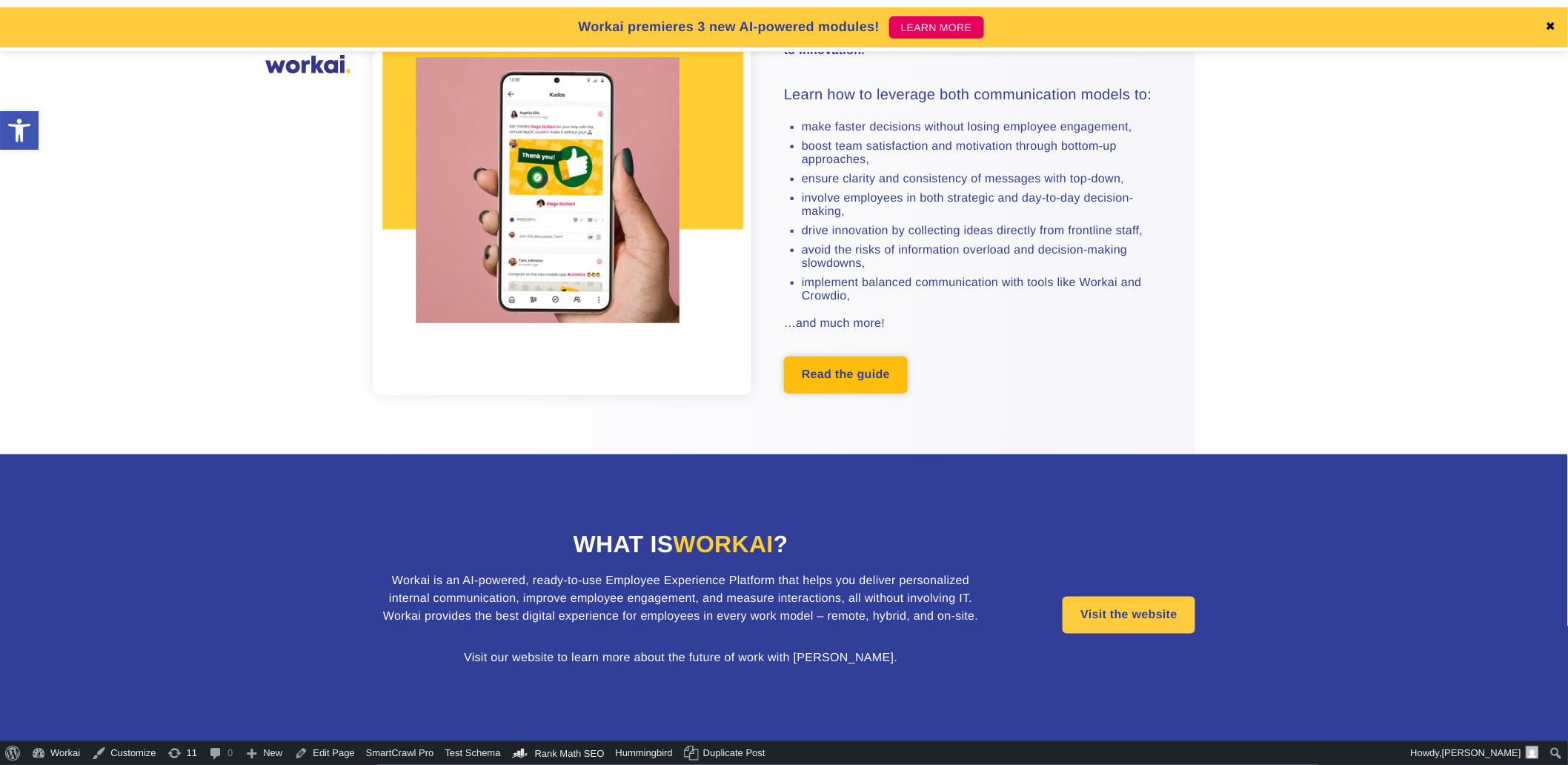
click at [808, 394] on link "Read the guide" at bounding box center [846, 375] width 124 height 37
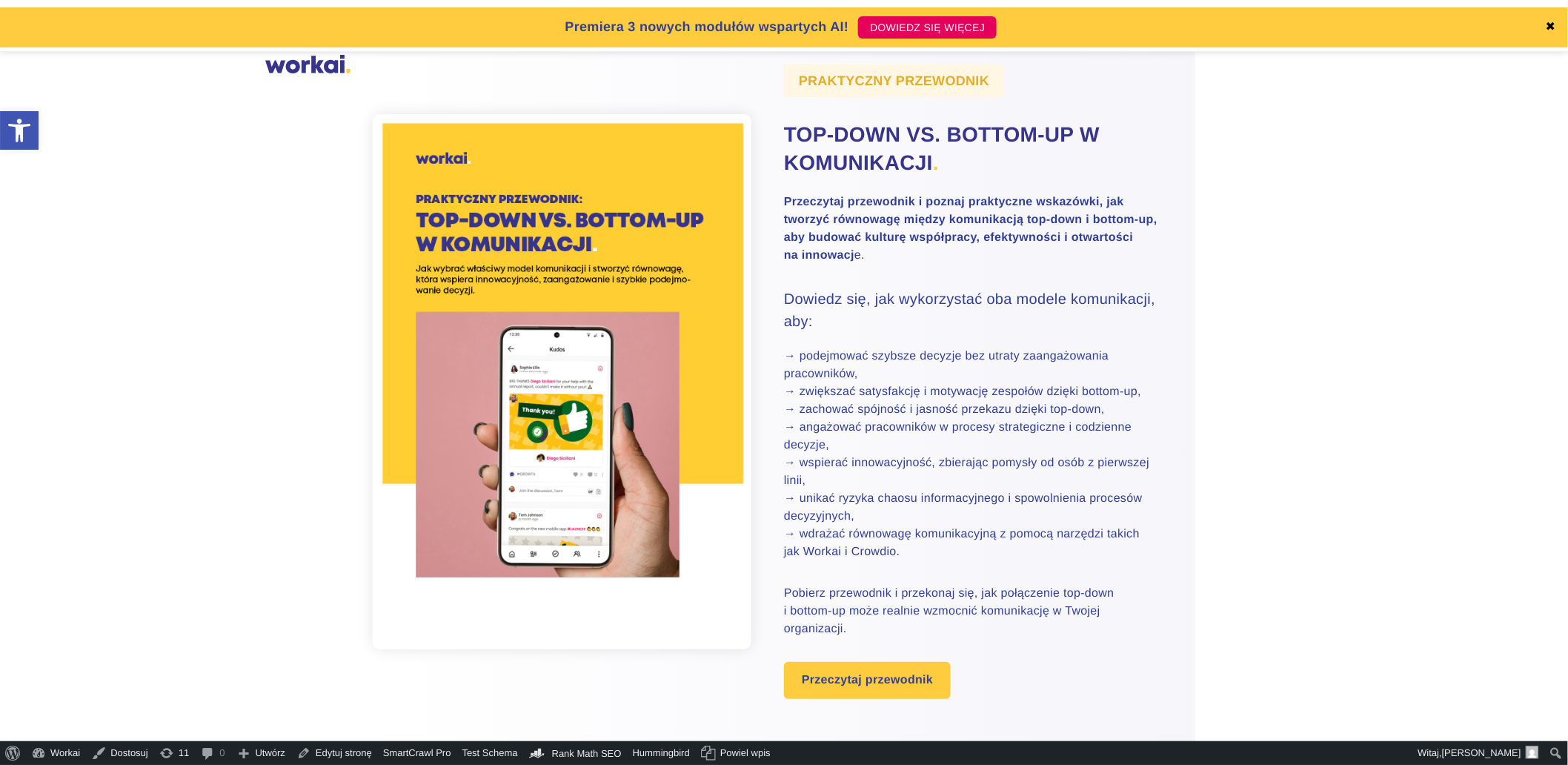
scroll to position [83, 0]
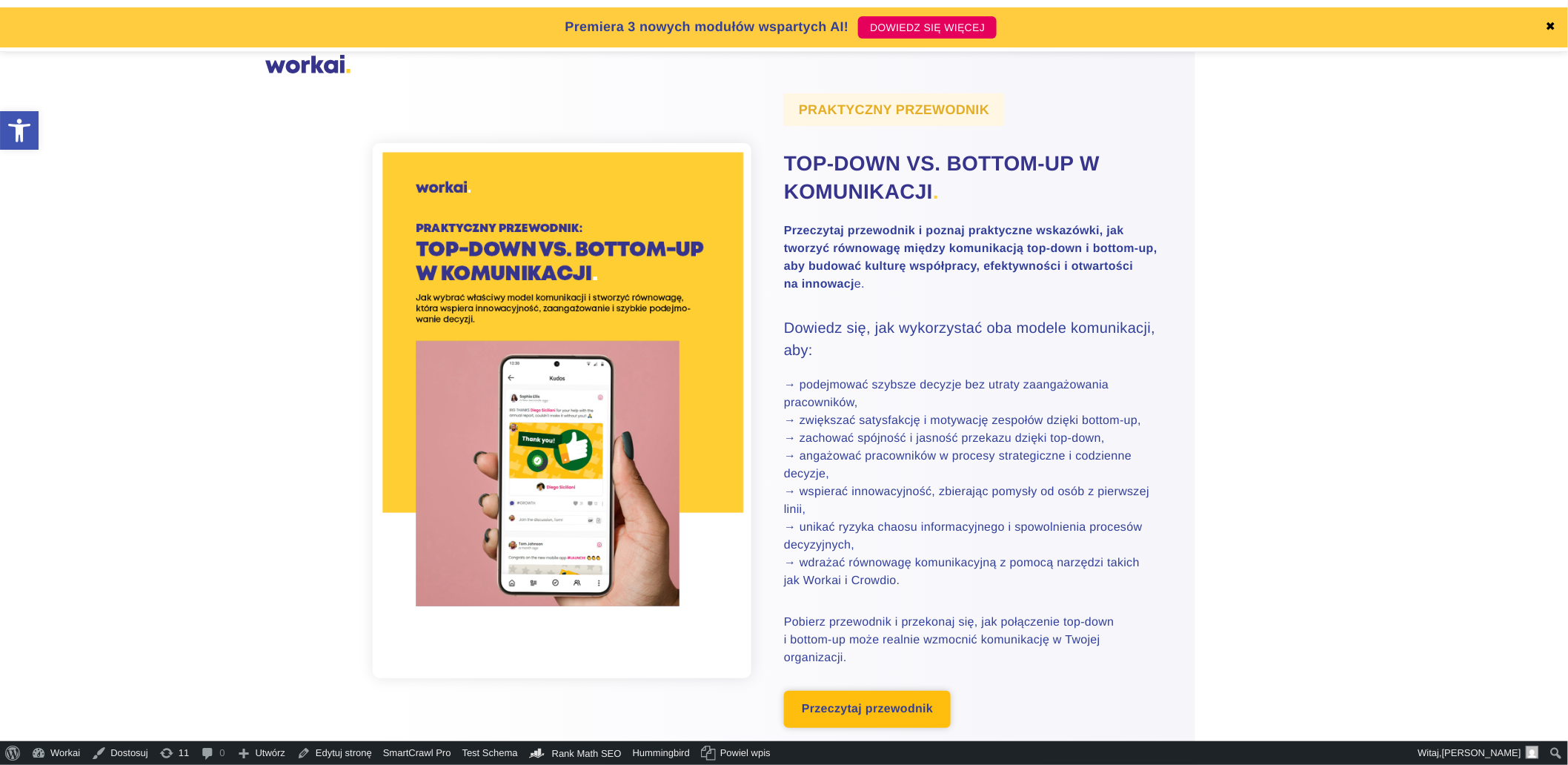
click at [842, 713] on link "Przeczytaj przewodnik" at bounding box center [867, 709] width 166 height 37
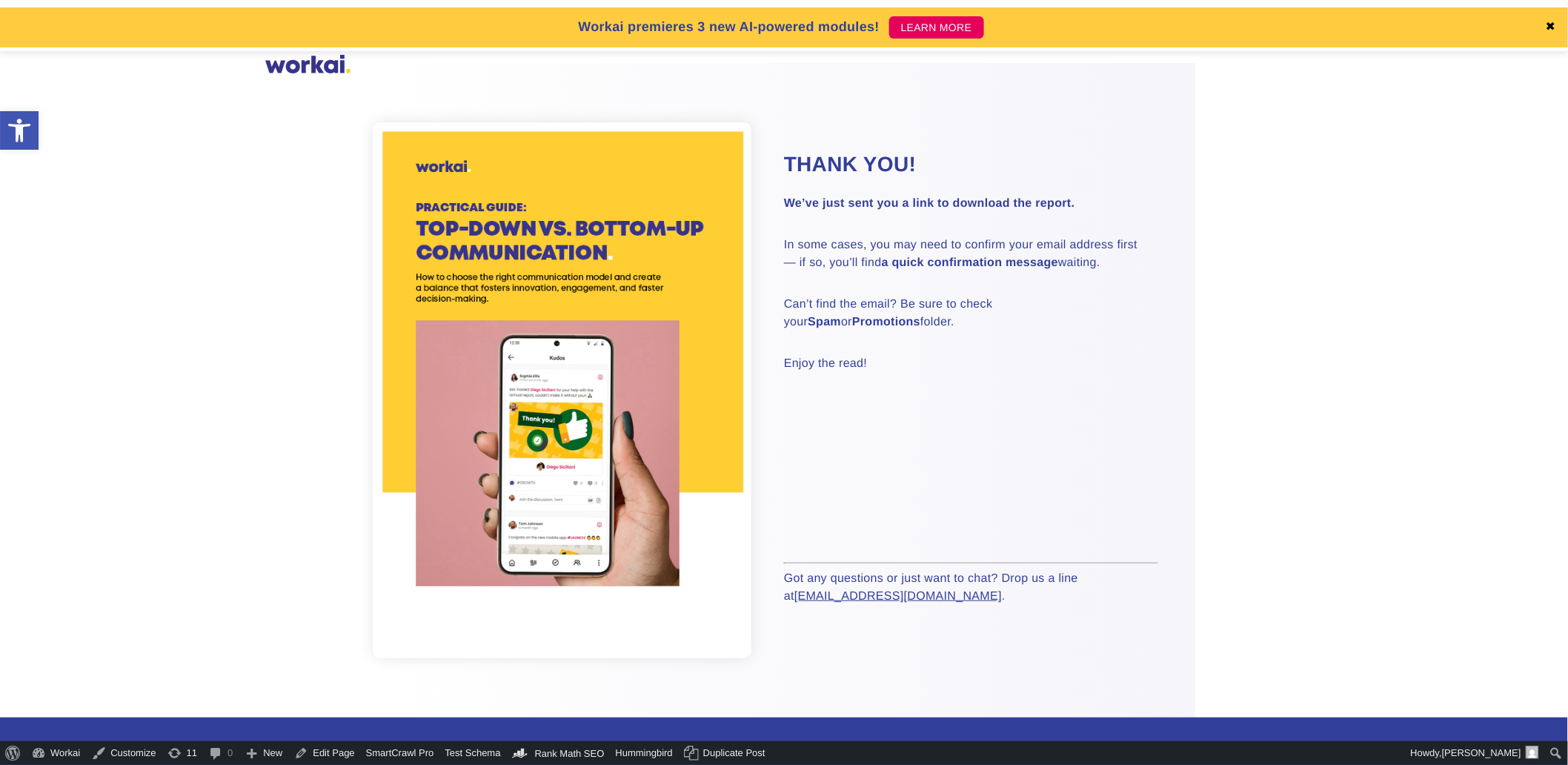
scroll to position [83, 0]
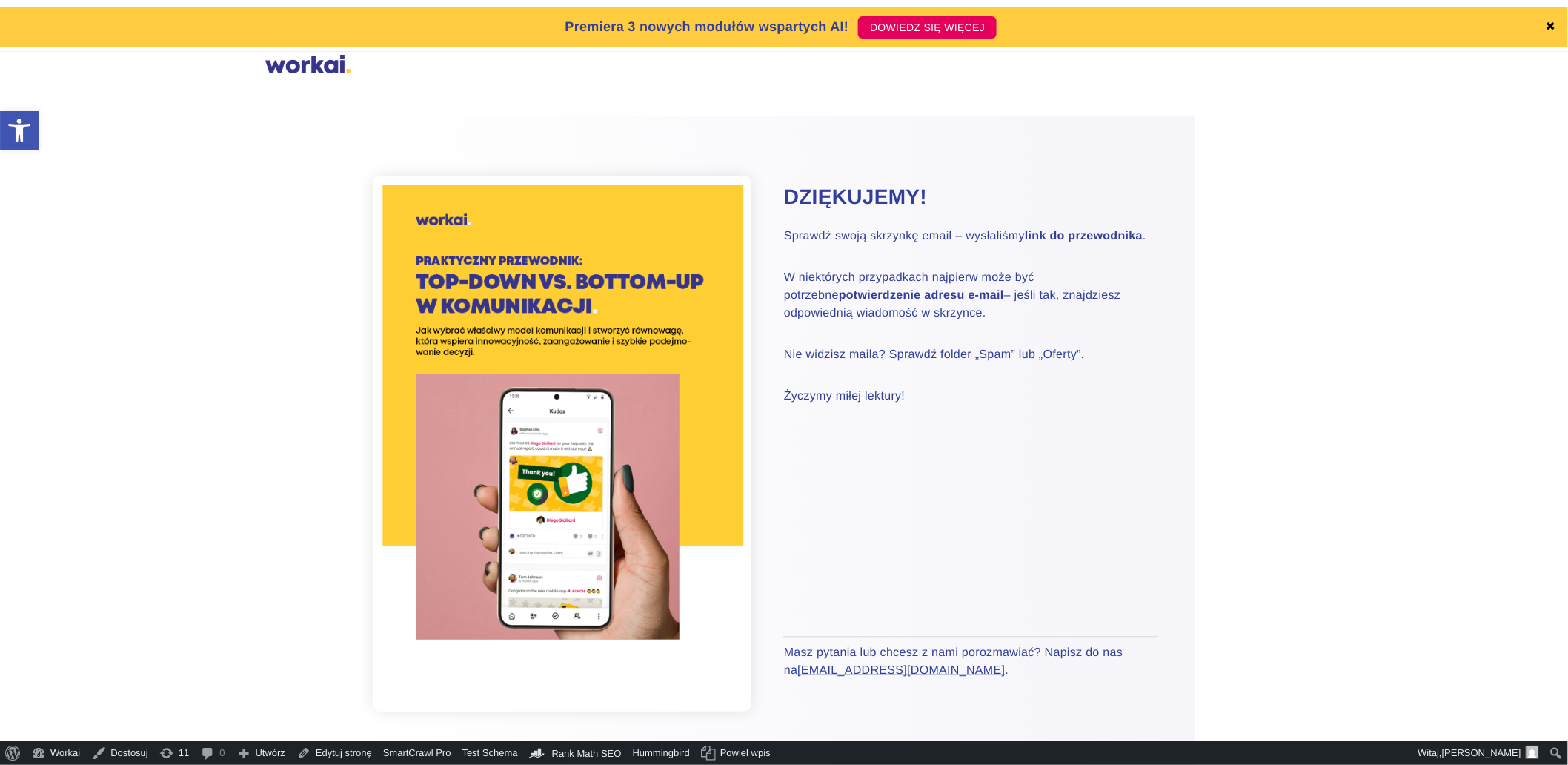
click at [1551, 26] on link "✖" at bounding box center [1551, 28] width 10 height 11
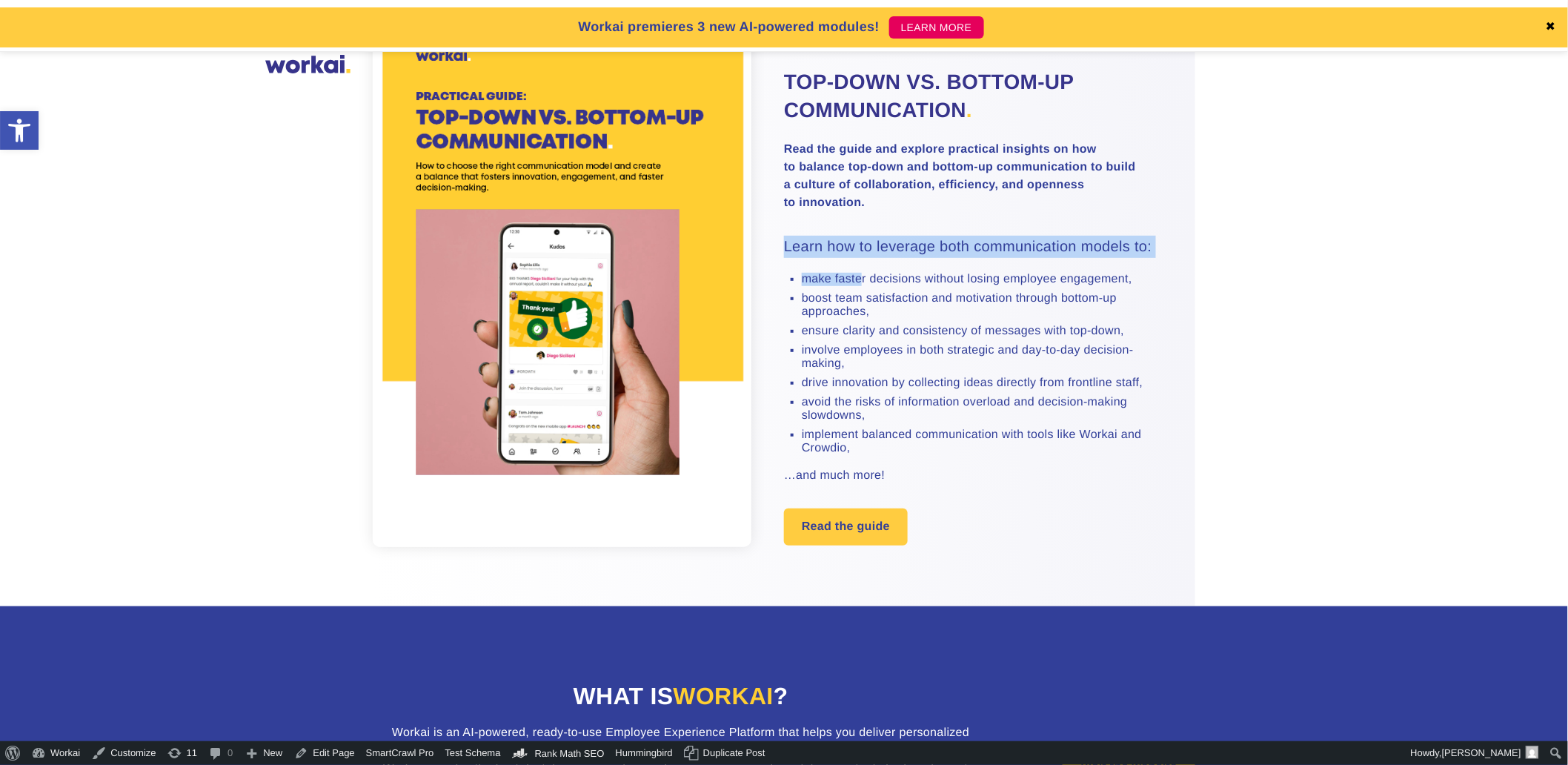
drag, startPoint x: 784, startPoint y: 247, endPoint x: 870, endPoint y: 281, distance: 92.5
click at [870, 281] on div "Practical guide Top-down vs. bottom-up communication . Read the guide and explo…" at bounding box center [972, 247] width 375 height 473
click at [838, 178] on strong "Read the guide and explore practical insights on how to balance top-down and bo…" at bounding box center [960, 175] width 352 height 66
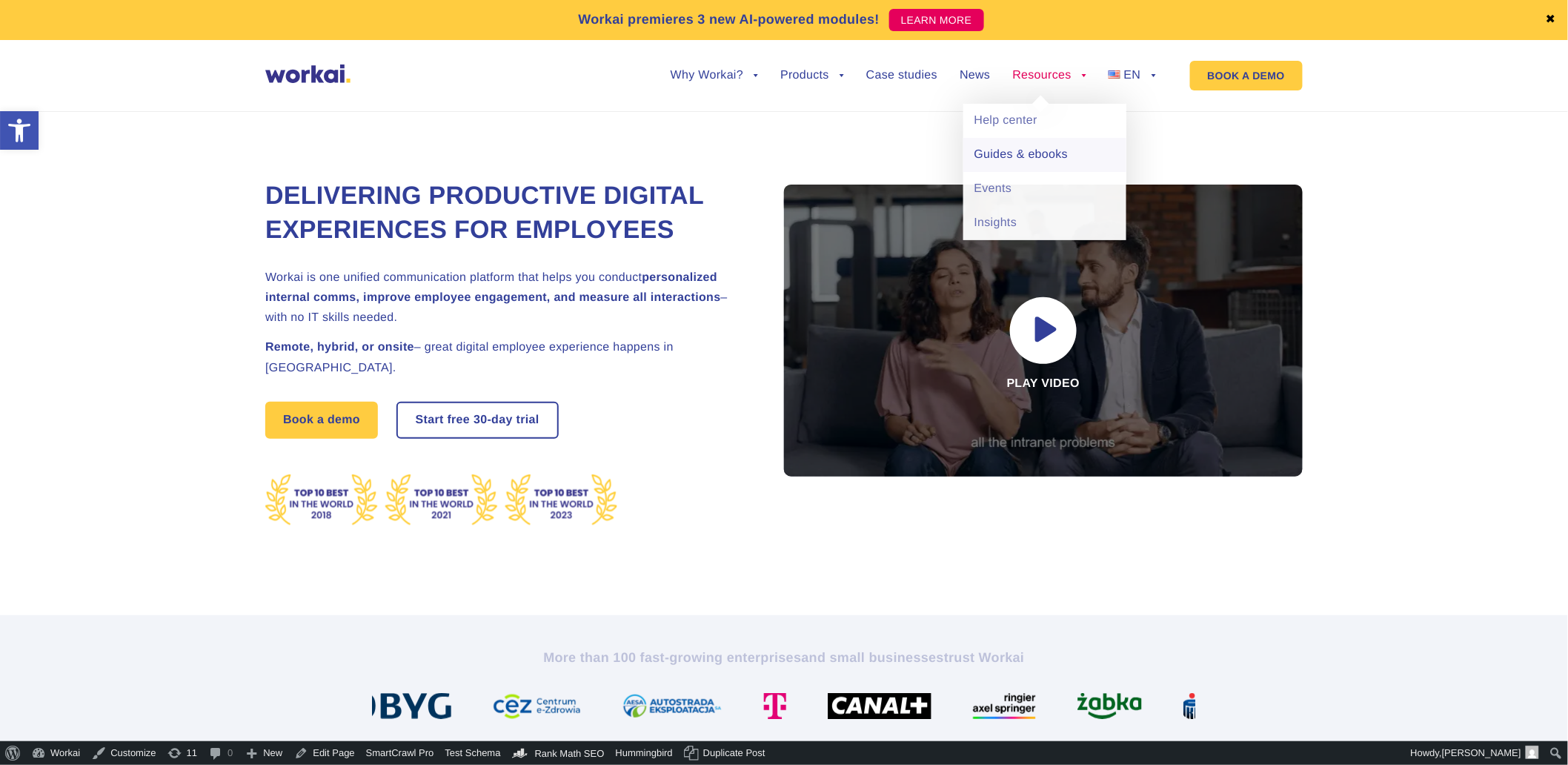
click at [1028, 165] on link "Guides & ebooks" at bounding box center [1044, 155] width 163 height 34
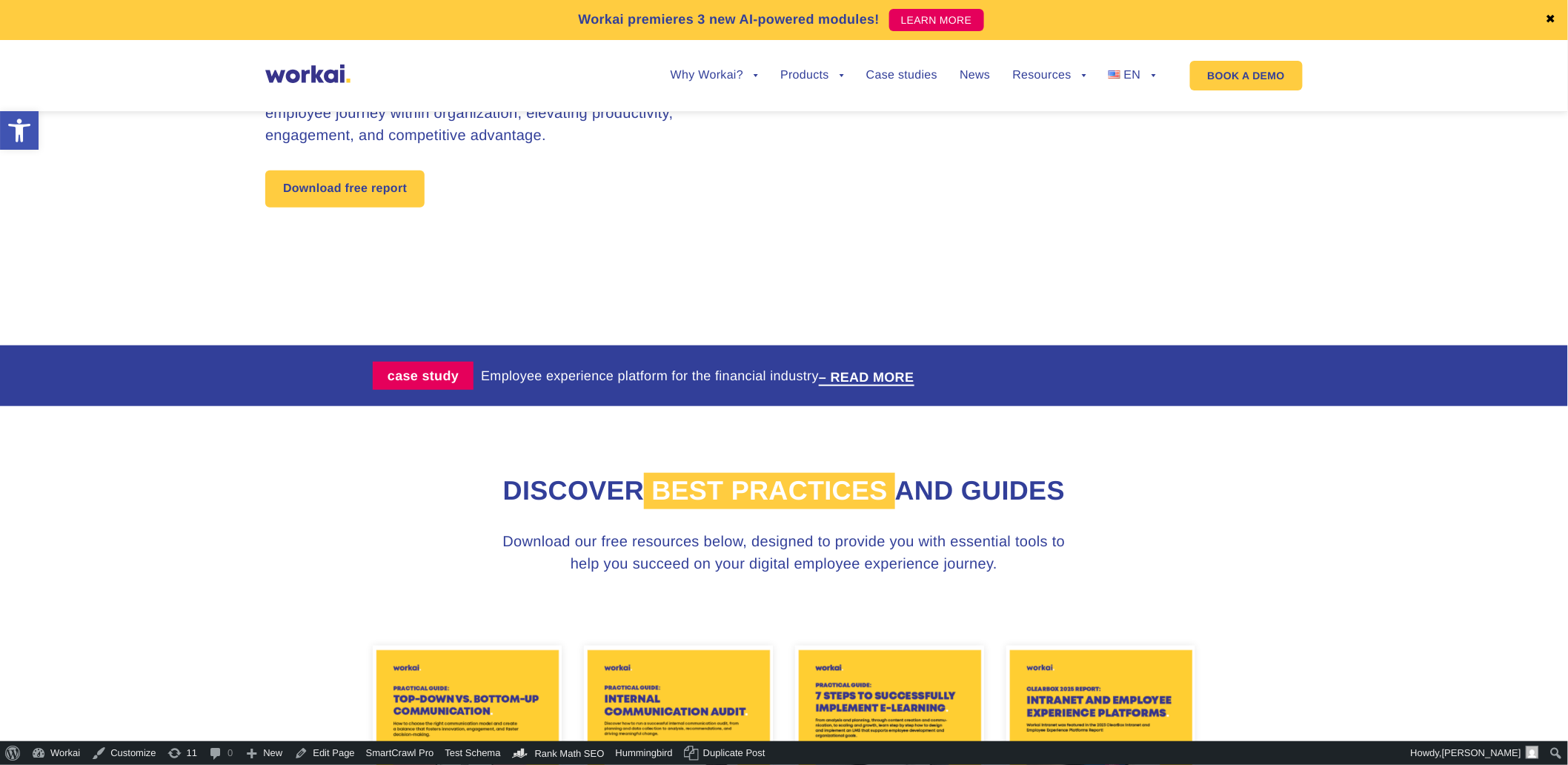
scroll to position [577, 0]
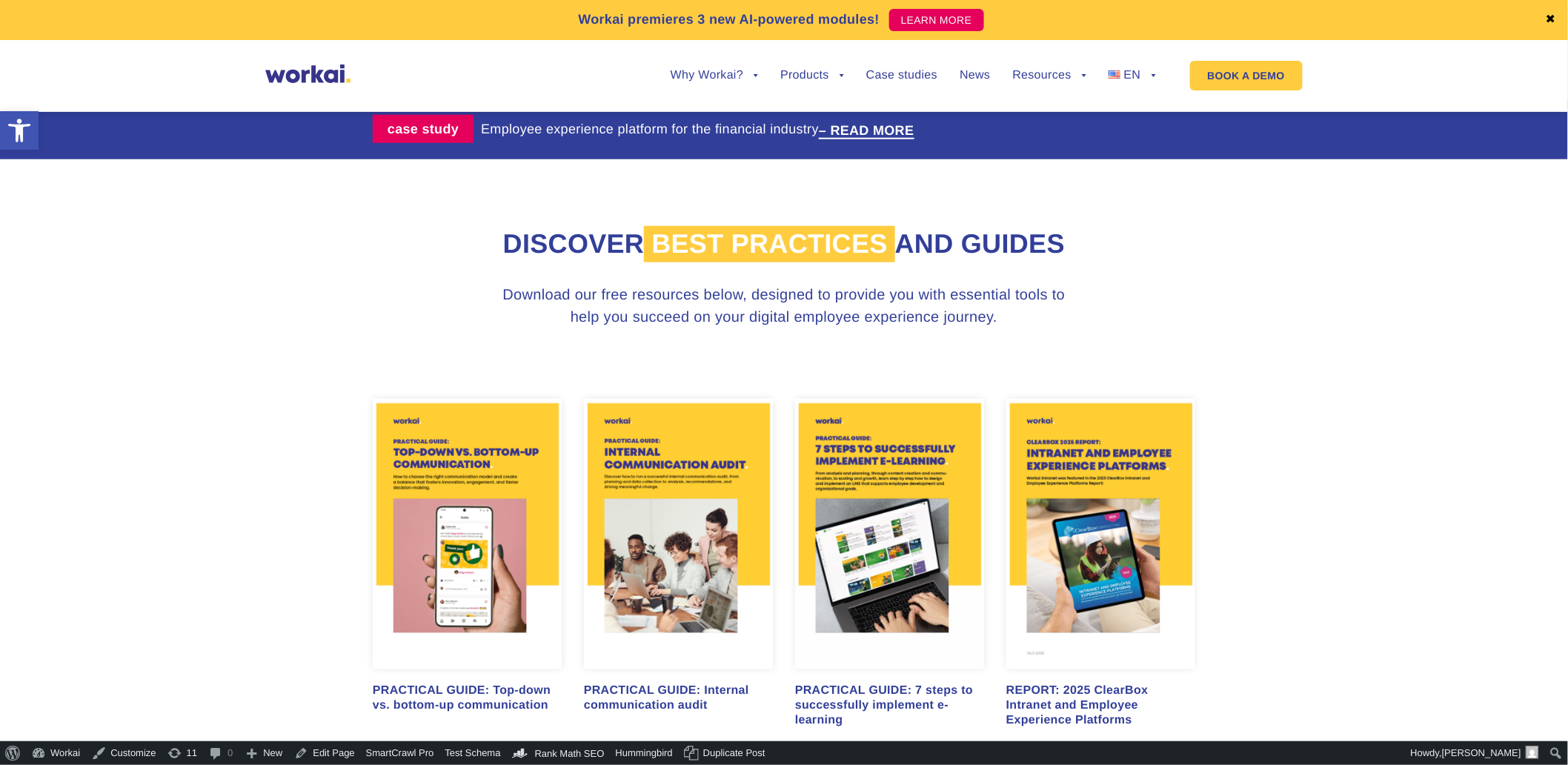
click at [496, 524] on img at bounding box center [467, 534] width 189 height 271
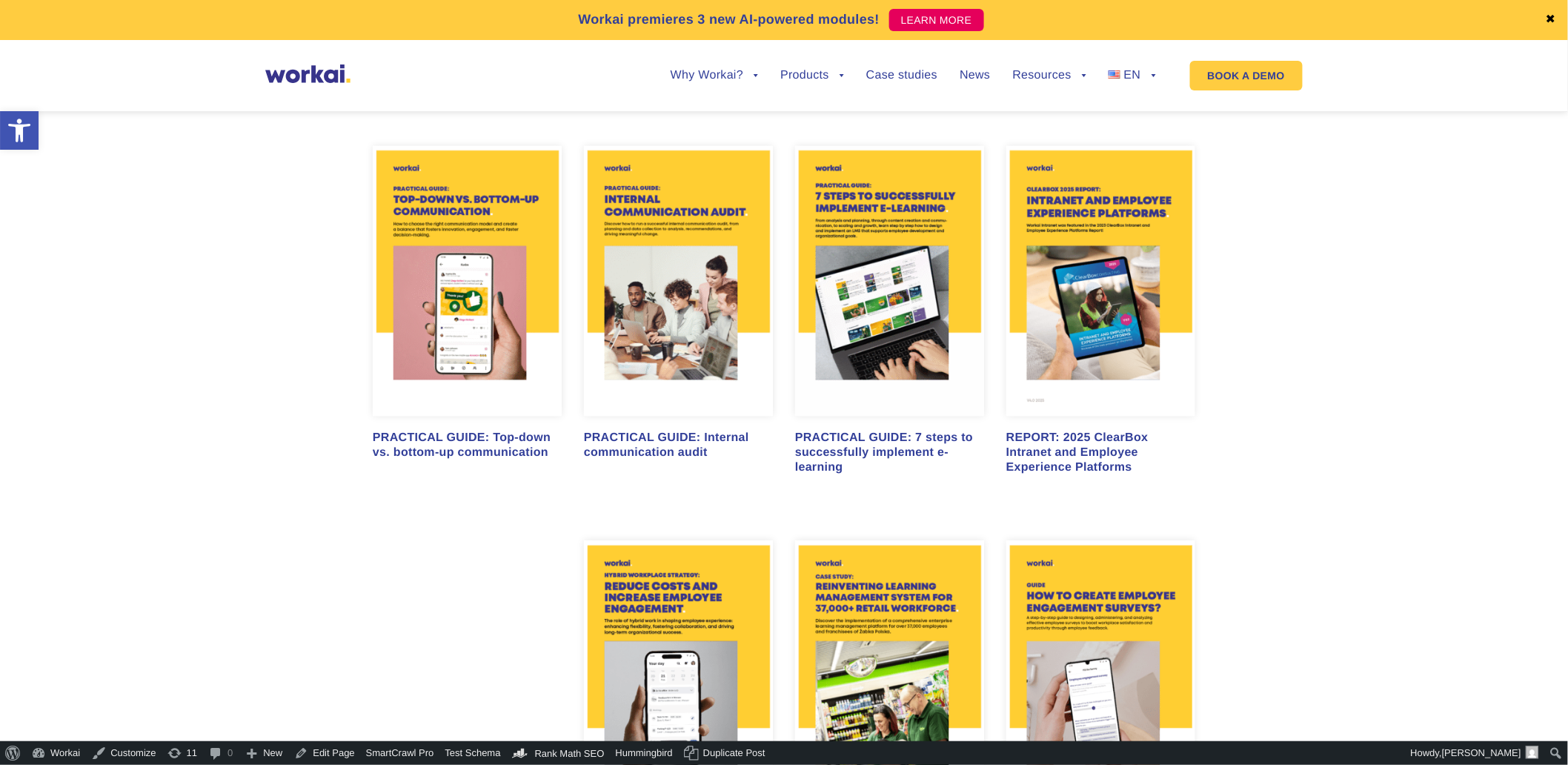
scroll to position [1075, 0]
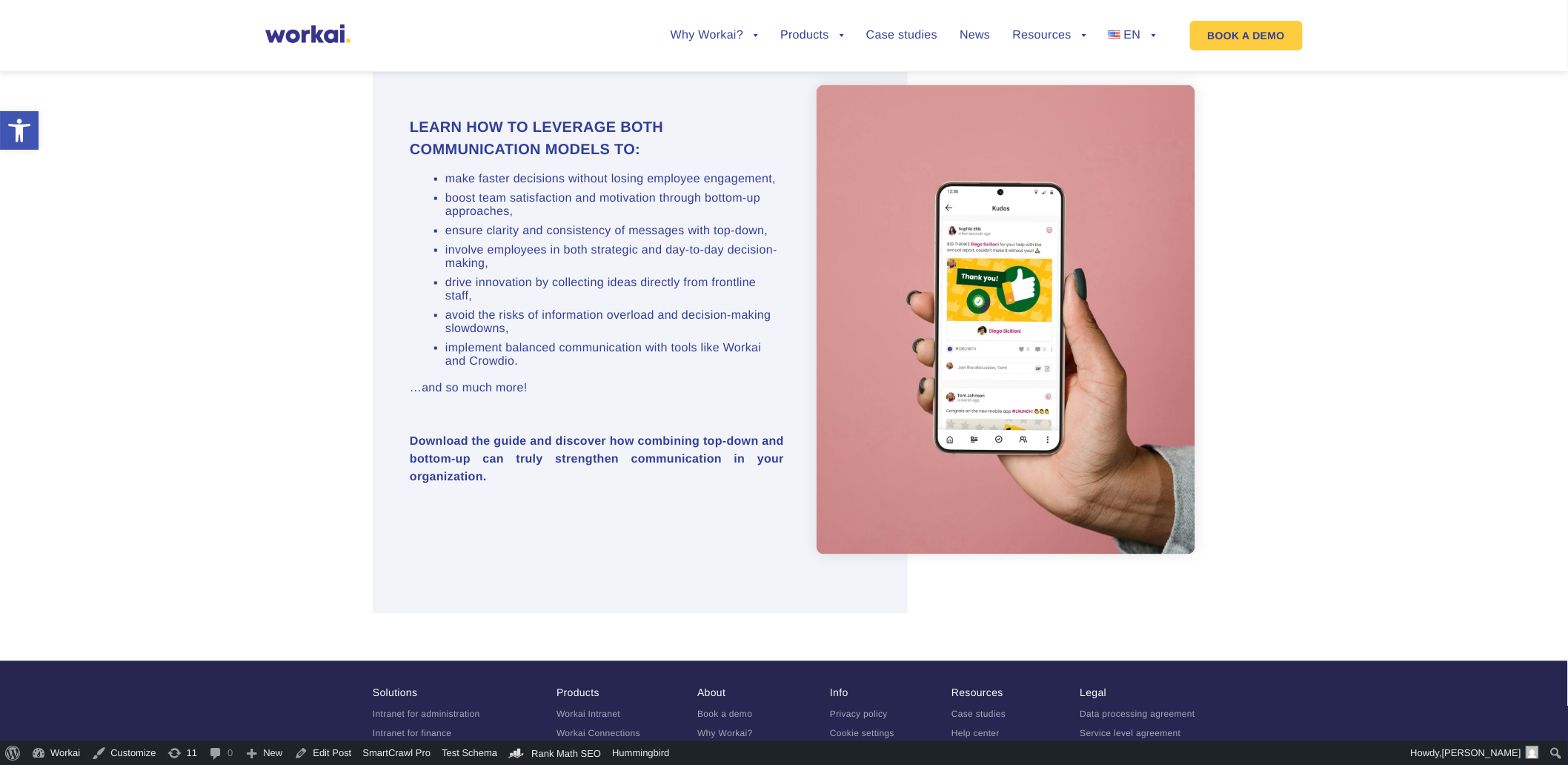
scroll to position [637, 0]
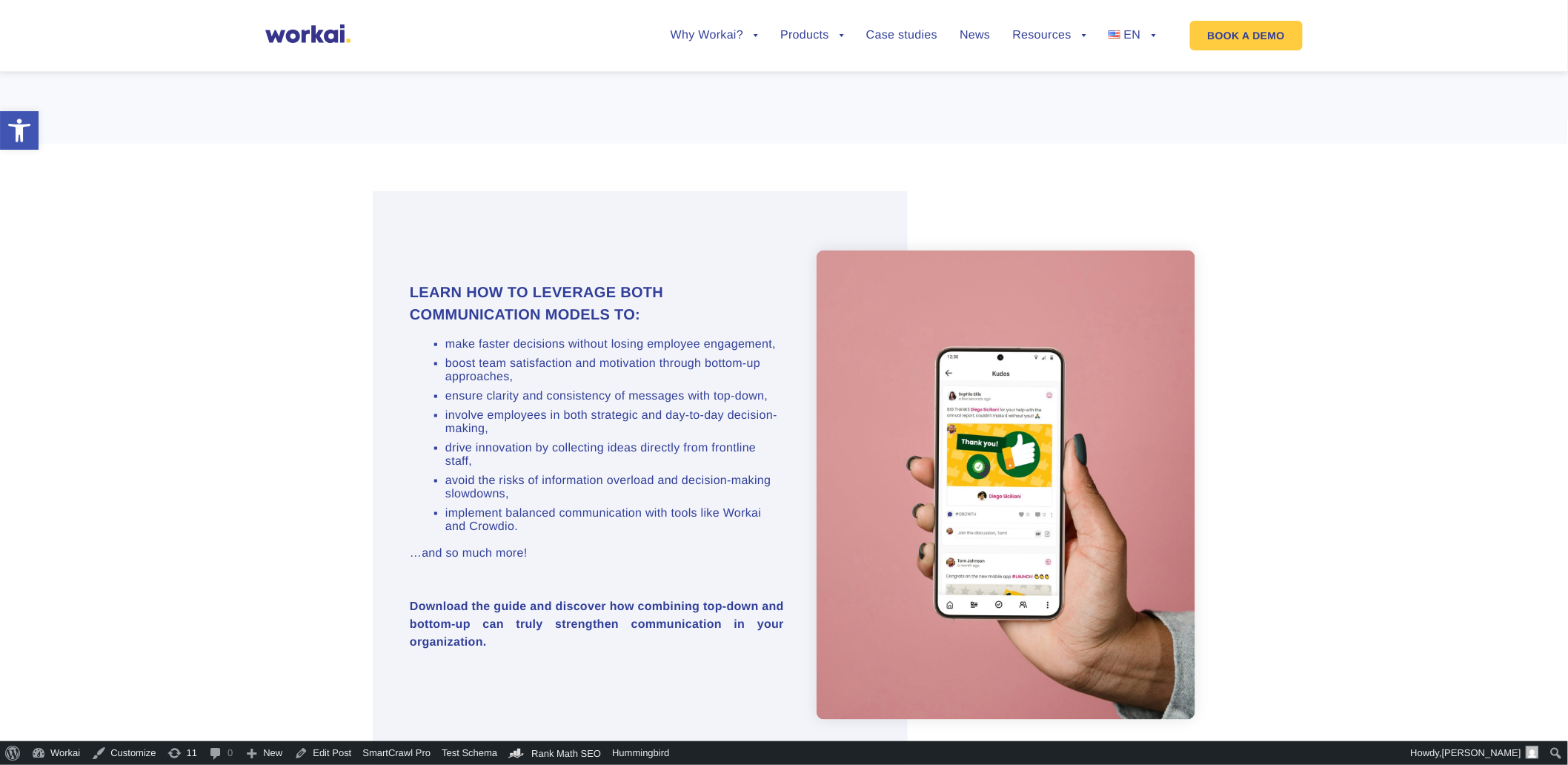
click at [537, 282] on h3 "Learn how to leverage both communication models to:" at bounding box center [597, 304] width 375 height 45
drag, startPoint x: 405, startPoint y: 279, endPoint x: 636, endPoint y: 303, distance: 232.2
click at [636, 303] on div "Learn how to leverage both communication models to: make faster decisions witho…" at bounding box center [578, 484] width 412 height 406
drag, startPoint x: 636, startPoint y: 303, endPoint x: 501, endPoint y: 252, distance: 144.3
click at [501, 252] on div "Learn how to leverage both communication models to: make faster decisions witho…" at bounding box center [784, 485] width 823 height 588
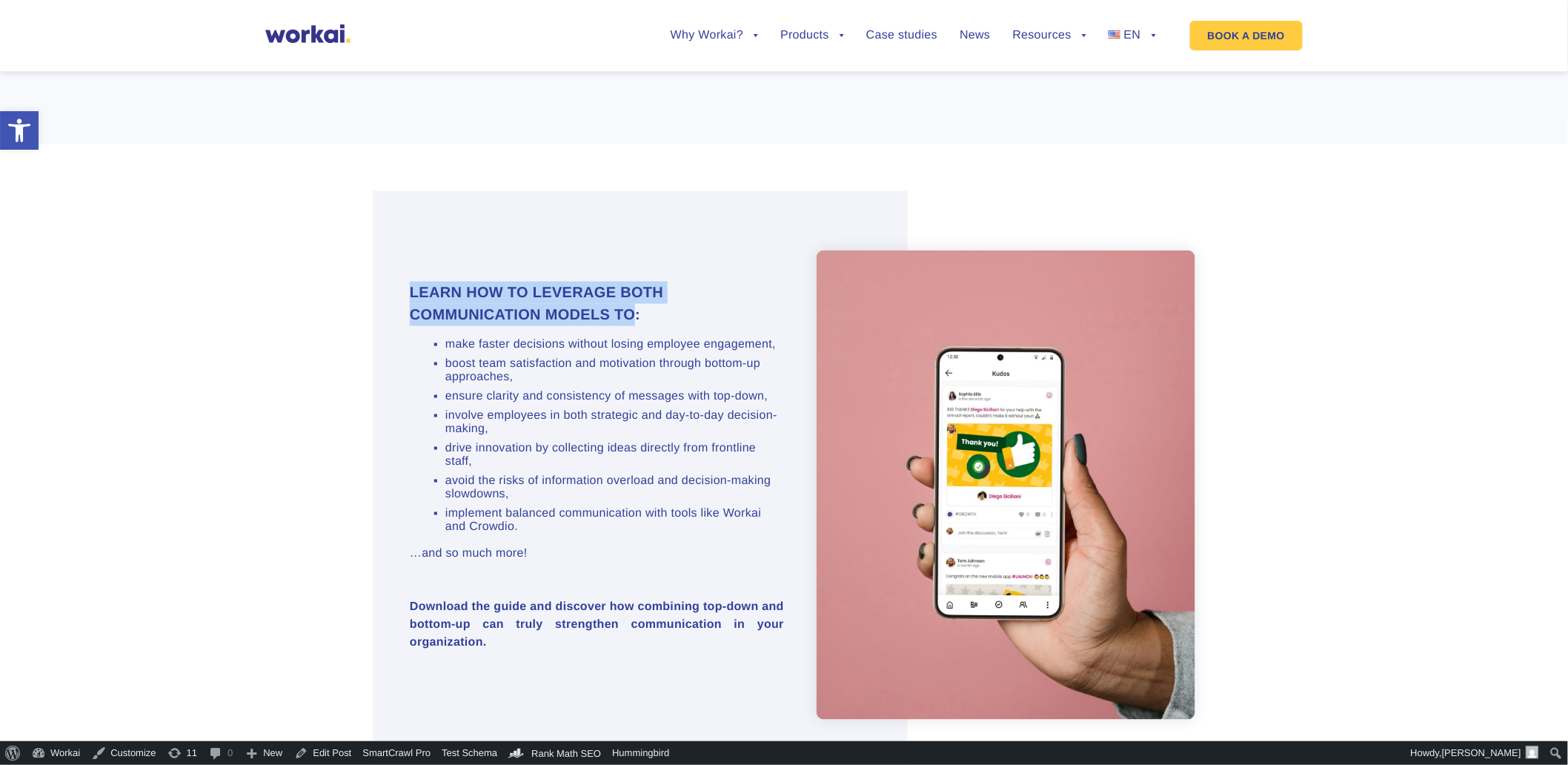
drag, startPoint x: 411, startPoint y: 275, endPoint x: 636, endPoint y: 301, distance: 226.5
click at [636, 301] on h3 "Learn how to leverage both communication models to:" at bounding box center [597, 304] width 375 height 45
copy h3 "Learn how to leverage both communication models to"
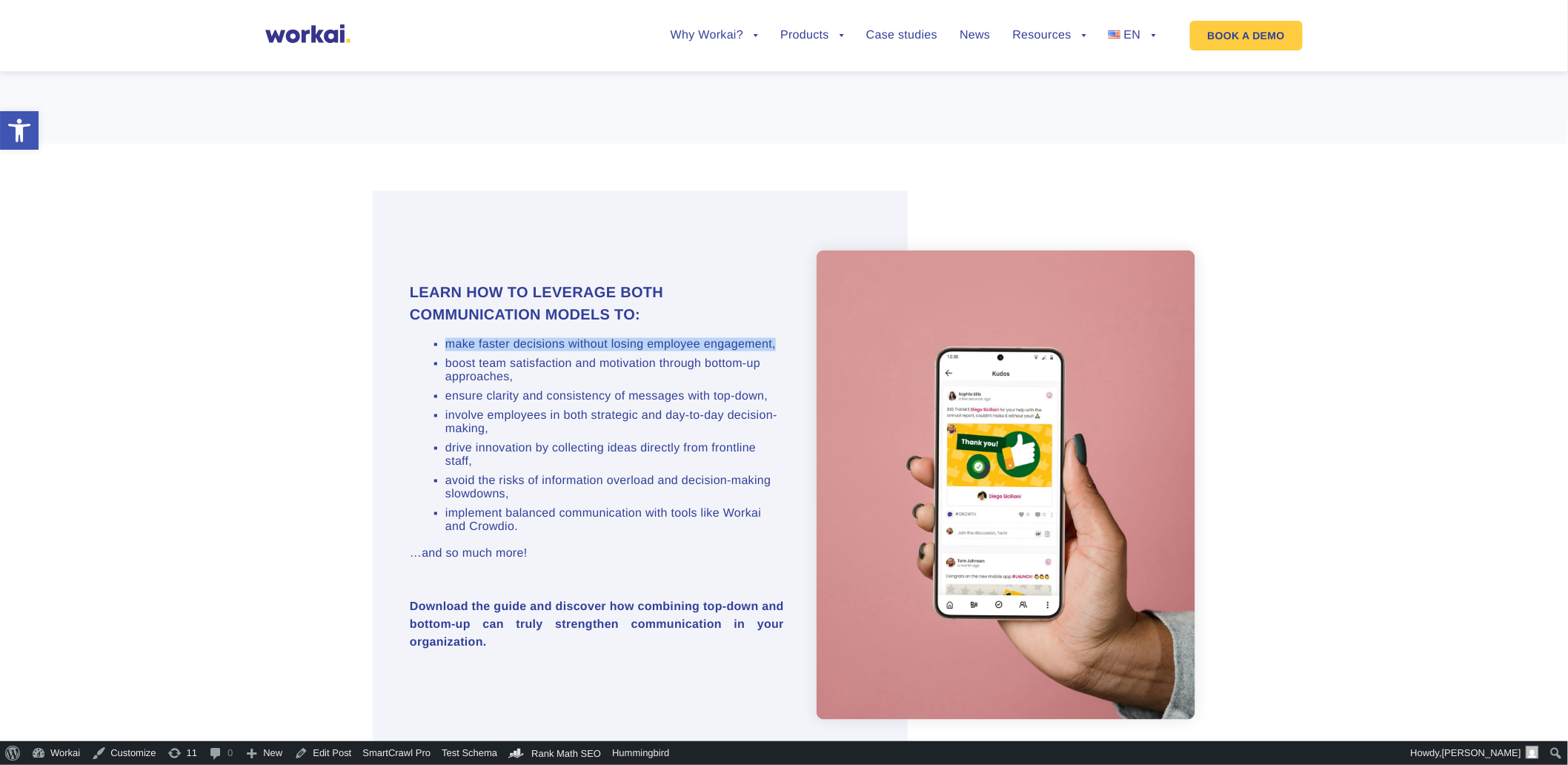
drag, startPoint x: 530, startPoint y: 349, endPoint x: 447, endPoint y: 326, distance: 86.1
click at [447, 338] on li "make faster decisions without losing employee engagement," at bounding box center [614, 344] width 339 height 13
copy li "make faster decisions without losing employee engagement,"
click at [512, 362] on ul "make faster decisions without losing employee engagement, boost team satisfacti…" at bounding box center [606, 436] width 357 height 196
drag, startPoint x: 512, startPoint y: 363, endPoint x: 441, endPoint y: 366, distance: 71.1
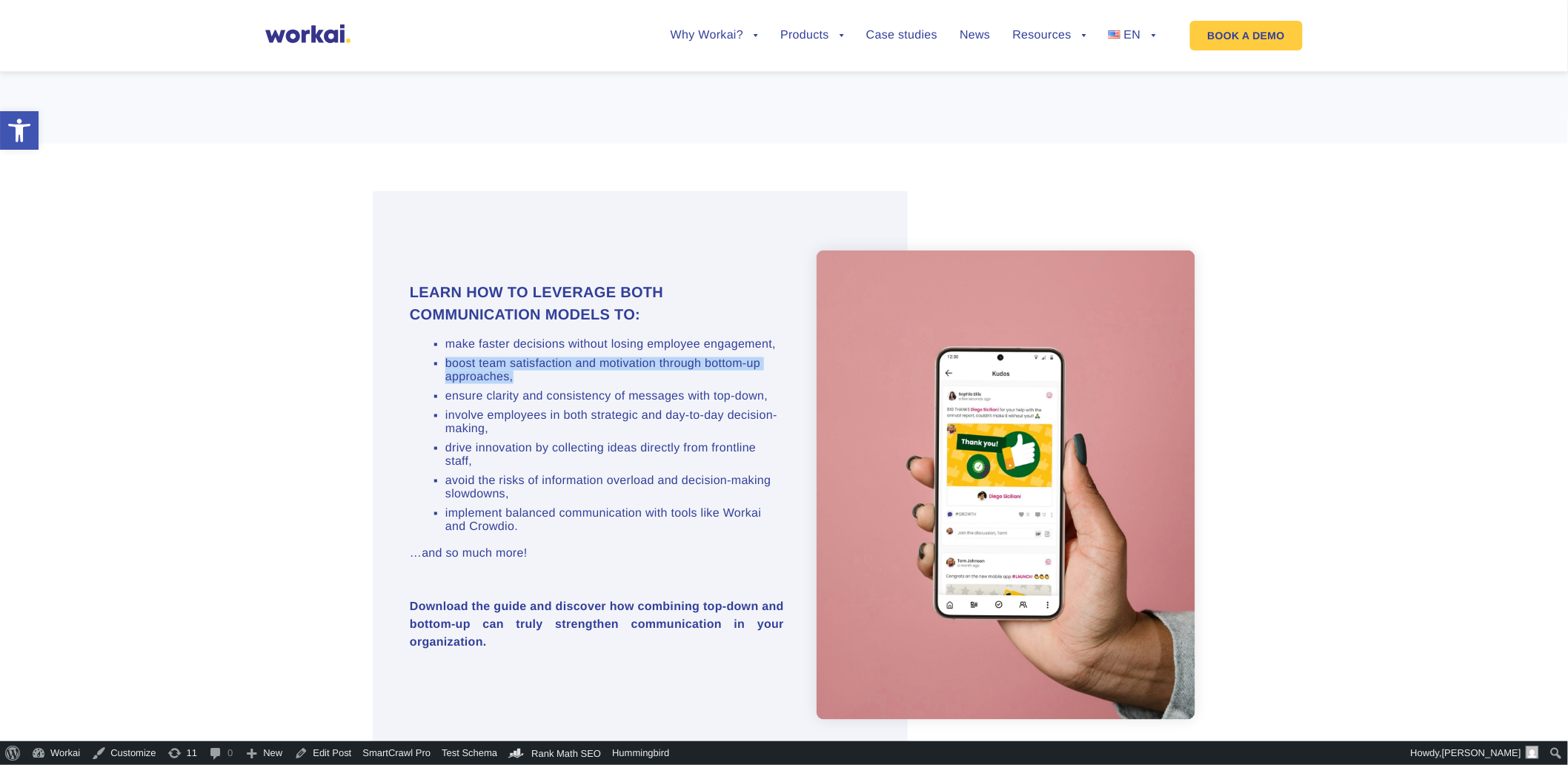
click at [441, 366] on ul "make faster decisions without losing employee engagement, boost team satisfacti…" at bounding box center [606, 436] width 357 height 196
copy li "boost team satisfaction and motivation through bottom-up approaches,"
drag, startPoint x: 471, startPoint y: 414, endPoint x: 445, endPoint y: 414, distance: 26.0
click at [445, 403] on li "ensure clarity and consistency of messages with top-down," at bounding box center [614, 397] width 339 height 13
copy li "ensure clarity and consistency of messages with top-down,"
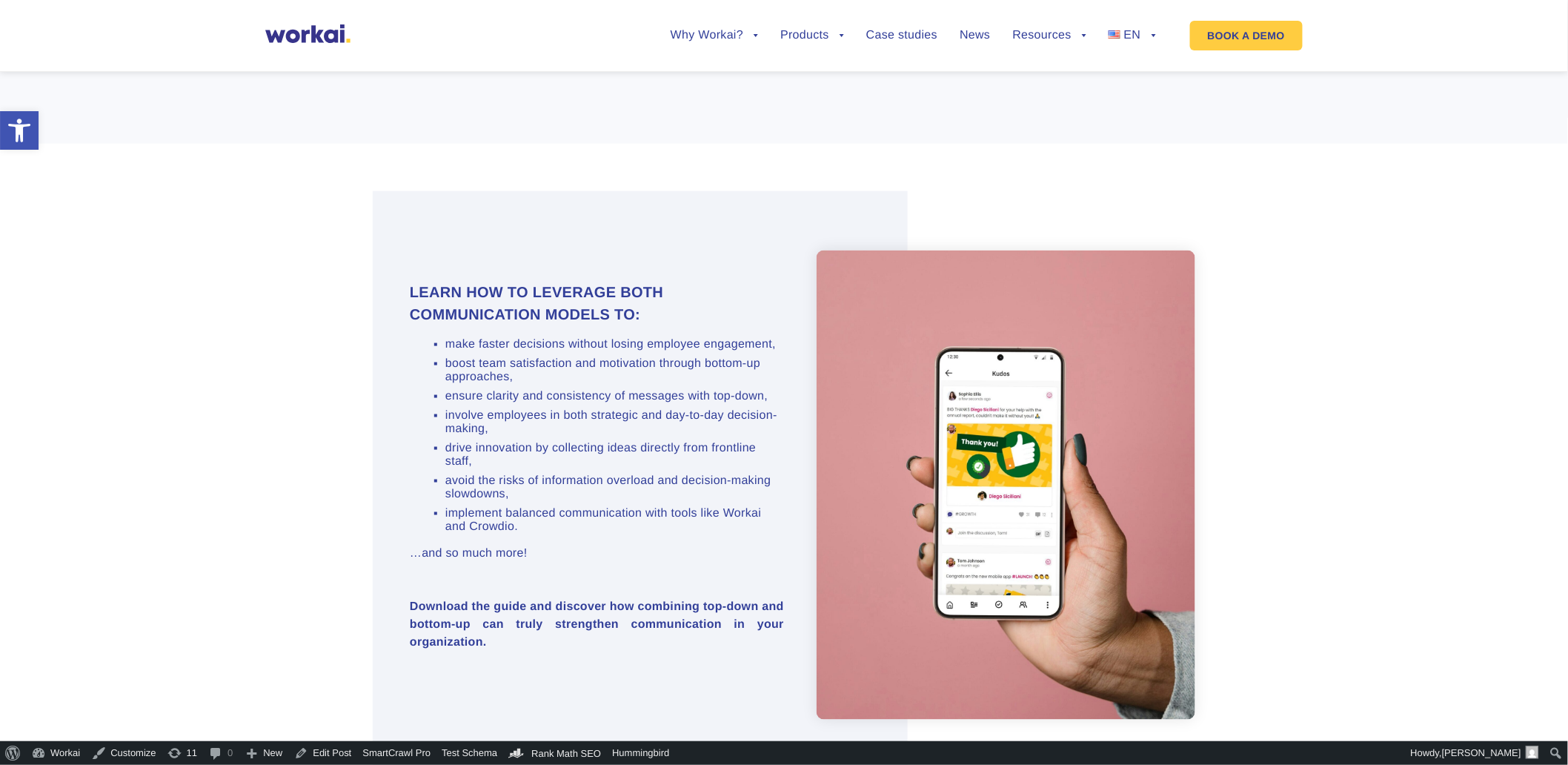
click at [568, 436] on li "involve employees in both strategic and day-to-day decision-making," at bounding box center [614, 422] width 339 height 27
drag, startPoint x: 568, startPoint y: 476, endPoint x: 459, endPoint y: 456, distance: 110.8
click at [459, 436] on li "involve employees in both strategic and day-to-day decision-making," at bounding box center [614, 422] width 339 height 27
copy li "involve employees in both strategic and day-to-day decision-making,"
click at [529, 469] on li "drive innovation by collecting ideas directly from frontline staff," at bounding box center [614, 455] width 339 height 27
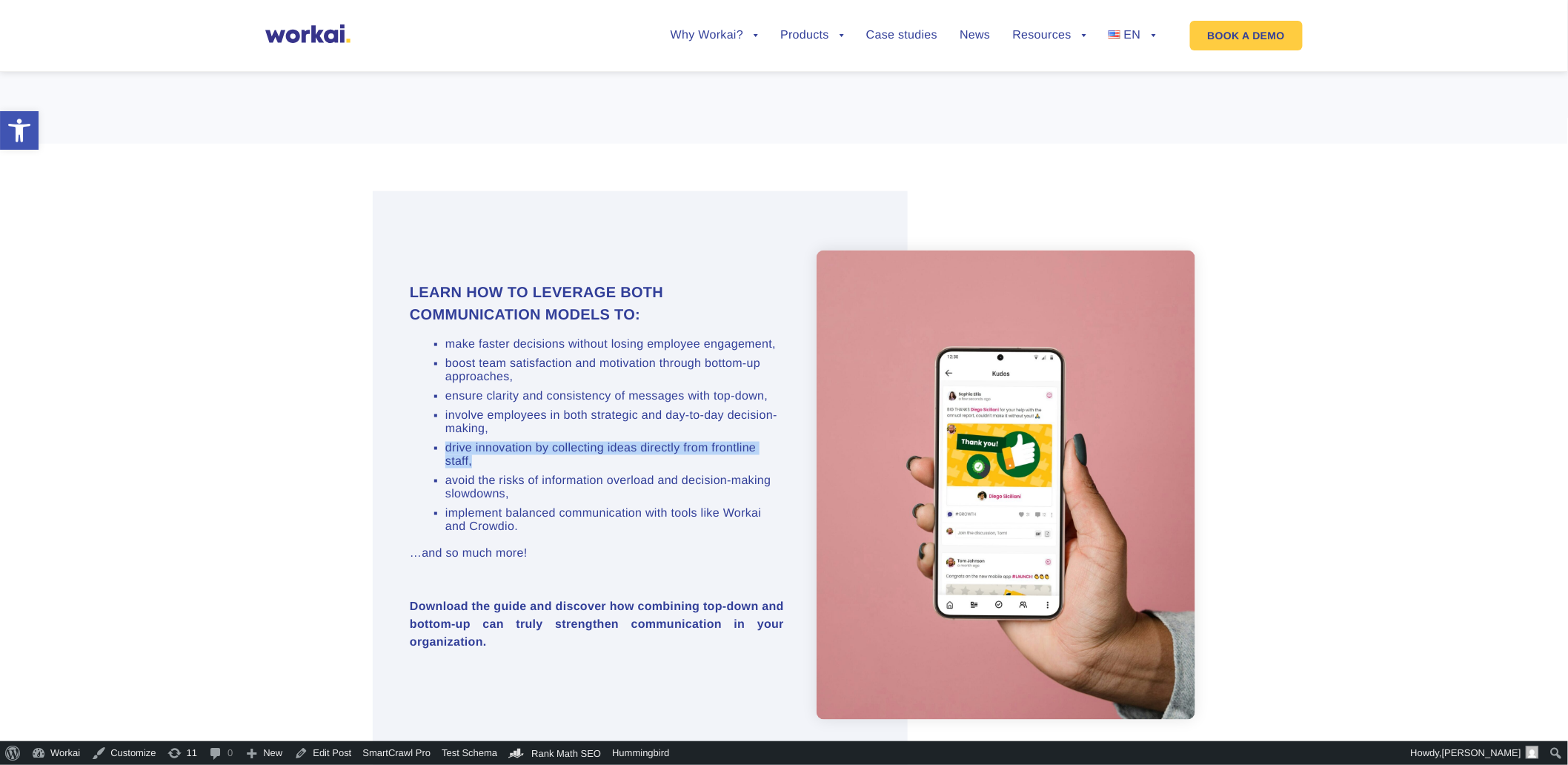
drag, startPoint x: 514, startPoint y: 507, endPoint x: 449, endPoint y: 497, distance: 65.8
click at [449, 469] on li "drive innovation by collecting ideas directly from frontline staff," at bounding box center [614, 455] width 339 height 27
copy li "drive innovation by collecting ideas directly from frontline staff,"
drag, startPoint x: 572, startPoint y: 555, endPoint x: 447, endPoint y: 539, distance: 126.0
click at [447, 501] on li "avoid the risks of information overload and decision-making slowdowns," at bounding box center [614, 488] width 339 height 27
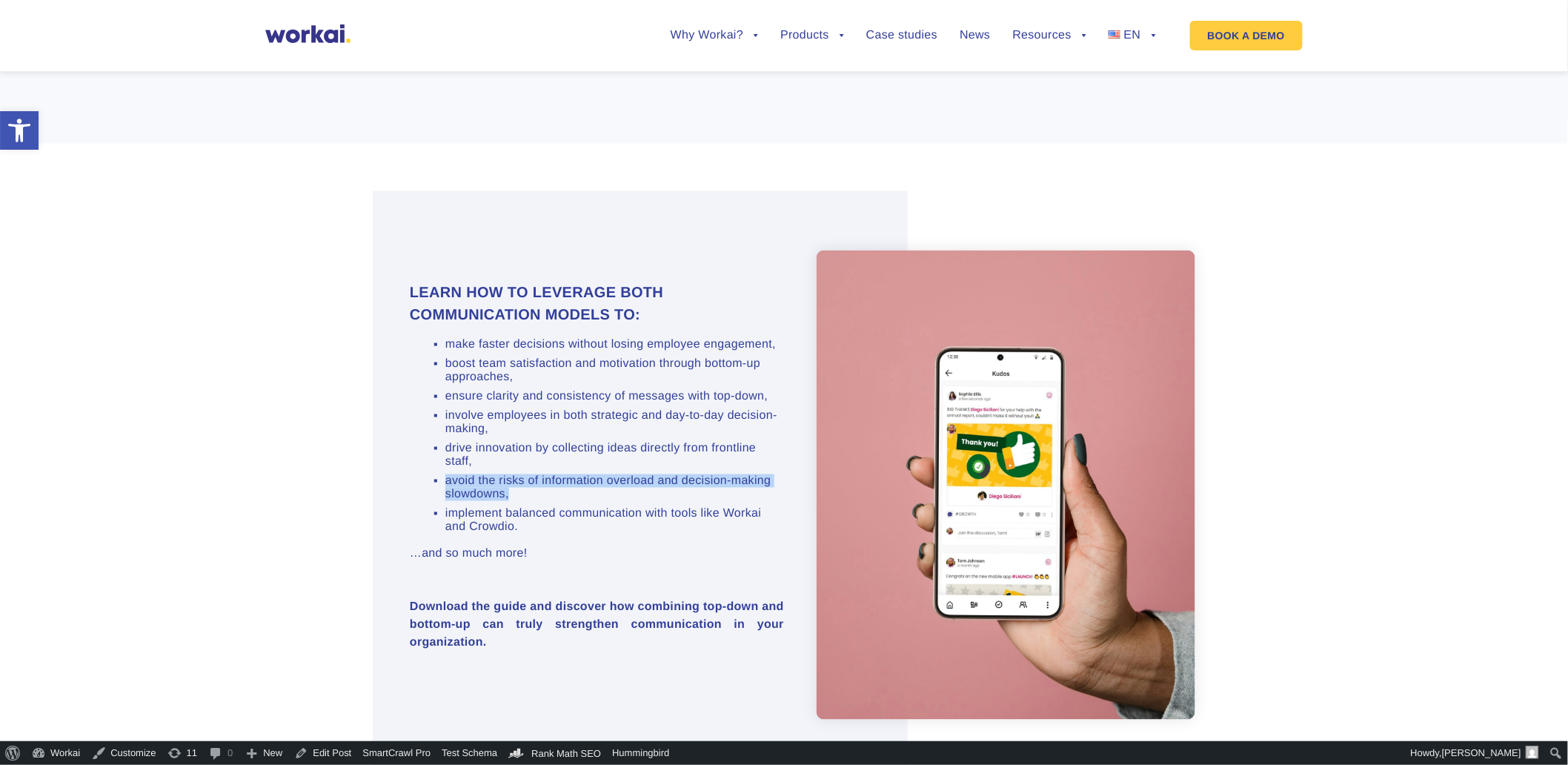
copy li "avoid the risks of information overload and decision-making slowdowns,"
drag, startPoint x: 583, startPoint y: 594, endPoint x: 445, endPoint y: 574, distance: 139.4
click at [445, 534] on ul "make faster decisions without losing employee engagement, boost team satisfacti…" at bounding box center [606, 436] width 357 height 196
copy li "implement balanced communication with tools like Workai and Crowdio."
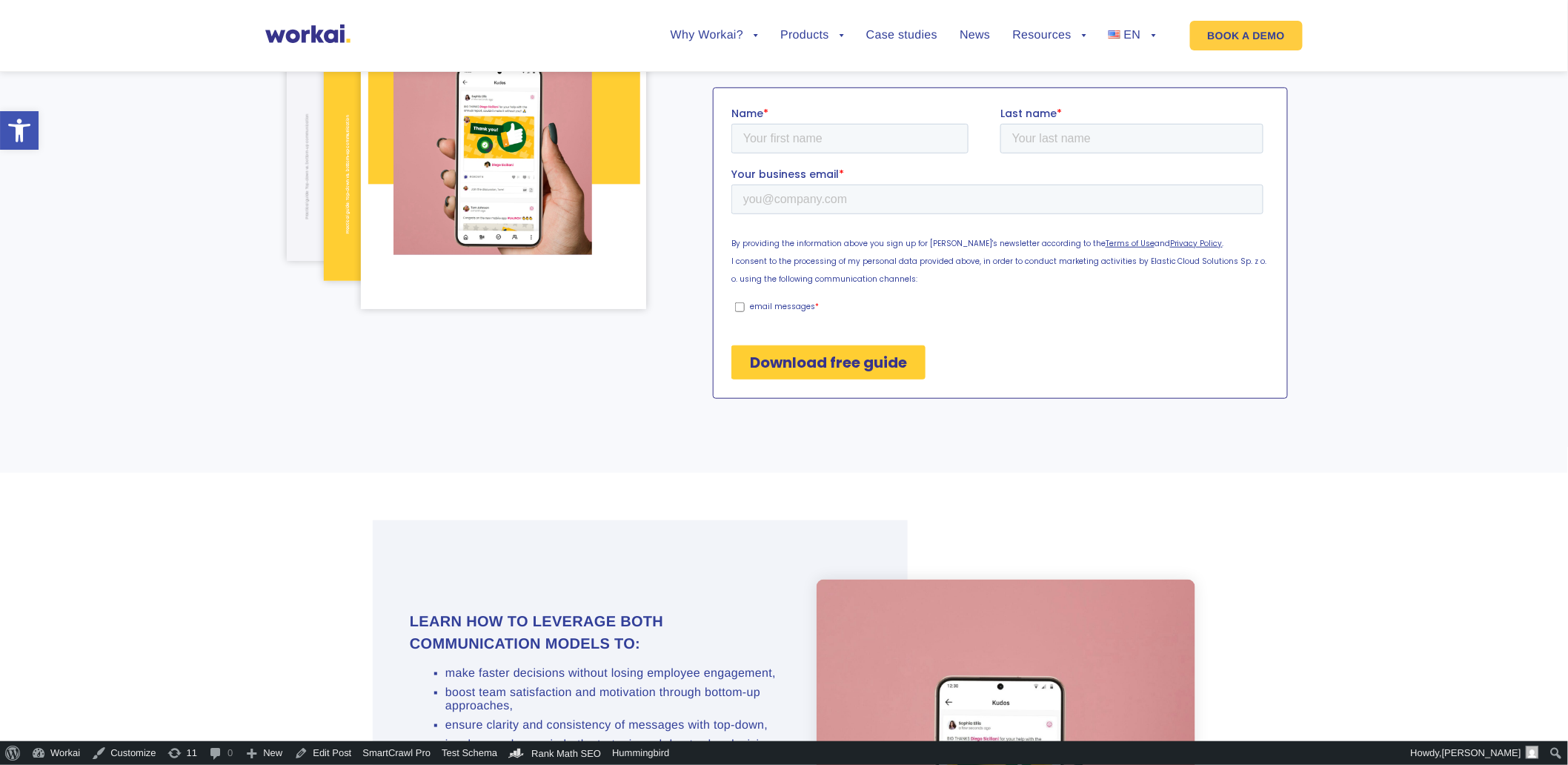
scroll to position [0, 0]
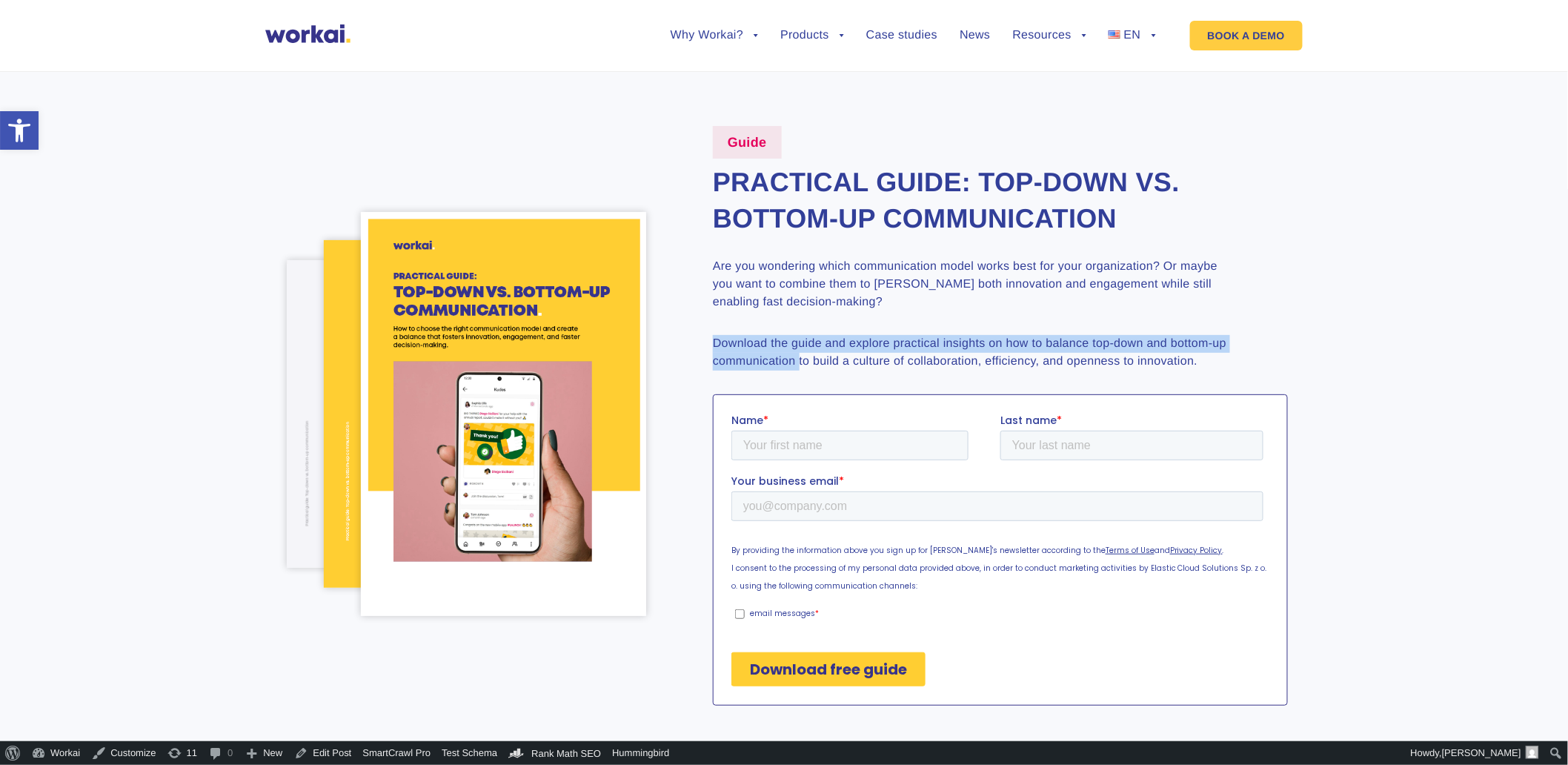
drag, startPoint x: 912, startPoint y: 363, endPoint x: 687, endPoint y: 349, distance: 225.4
click at [687, 349] on div "Guide Practical guide: Top-down vs. bottom-up communication Are you wondering w…" at bounding box center [986, 415] width 605 height 579
drag, startPoint x: 687, startPoint y: 349, endPoint x: 884, endPoint y: 353, distance: 197.0
click at [897, 346] on p "Download the guide and explore practical insights on how to balance top-down an…" at bounding box center [973, 352] width 519 height 35
drag, startPoint x: 867, startPoint y: 383, endPoint x: 693, endPoint y: 338, distance: 179.7
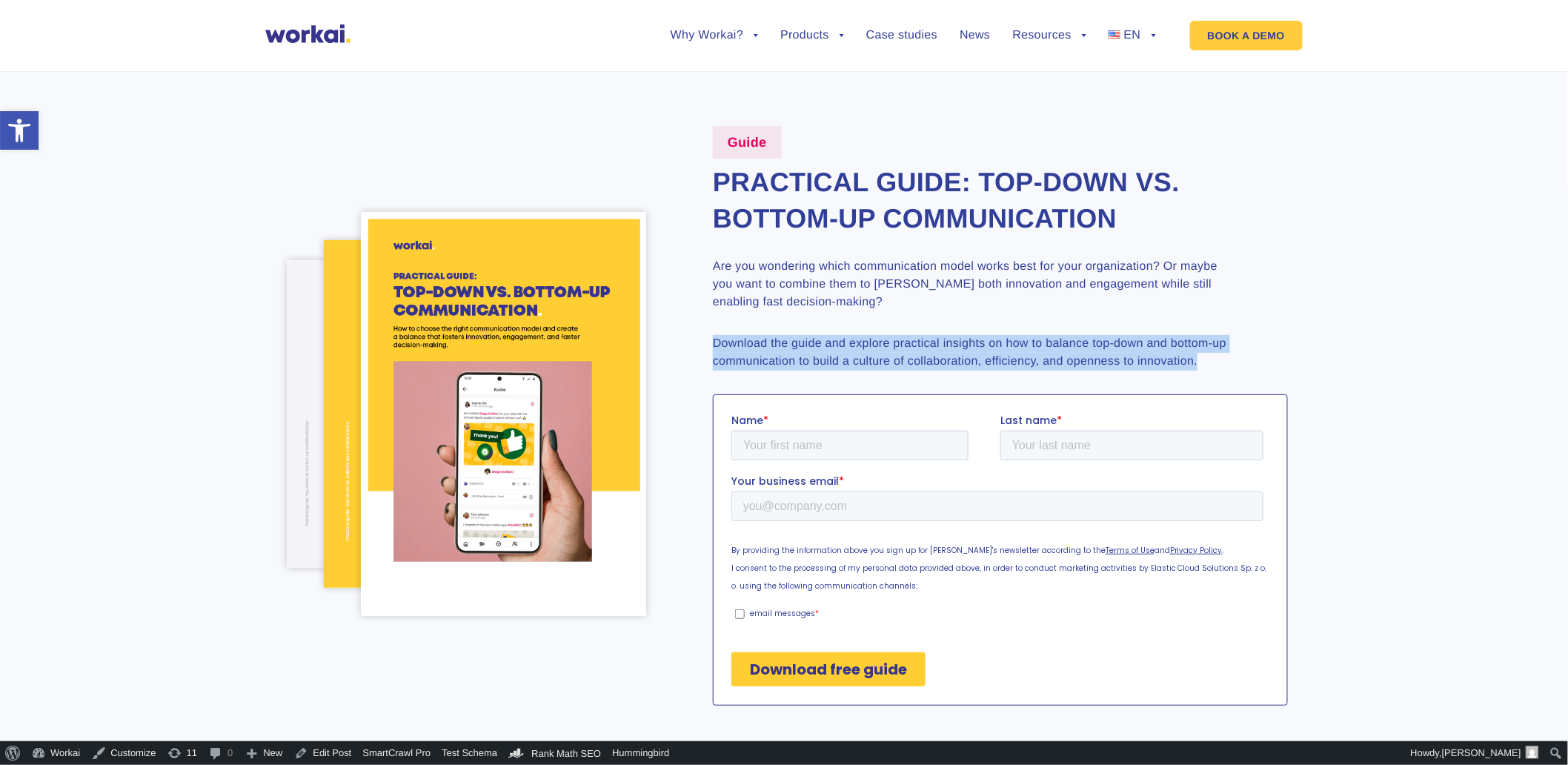
click at [693, 338] on div "Guide Practical guide: Top-down vs. bottom-up communication Are you wondering w…" at bounding box center [986, 415] width 605 height 579
copy p "Download the guide and explore practical insights on how to balance top-down an…"
click at [1128, 82] on span "PL" at bounding box center [1121, 80] width 15 height 12
